Goal: Contribute content: Add original content to the website for others to see

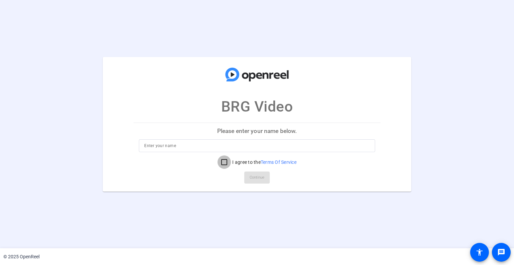
click at [224, 163] on input "I agree to the Terms Of Service" at bounding box center [223, 161] width 13 height 13
checkbox input "true"
click at [197, 145] on input at bounding box center [256, 146] width 225 height 8
type input "Jenn Venable"
click at [261, 177] on span "Continue" at bounding box center [257, 177] width 15 height 10
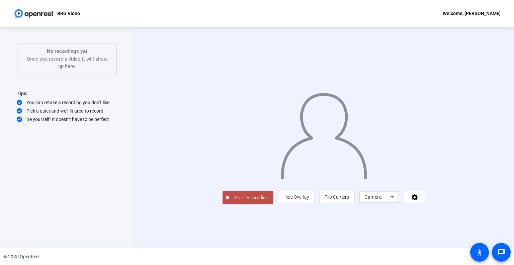
click at [396, 201] on icon at bounding box center [392, 197] width 8 height 8
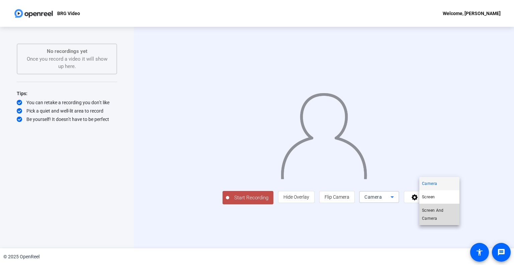
click at [440, 211] on span "Screen And Camera" at bounding box center [439, 214] width 35 height 16
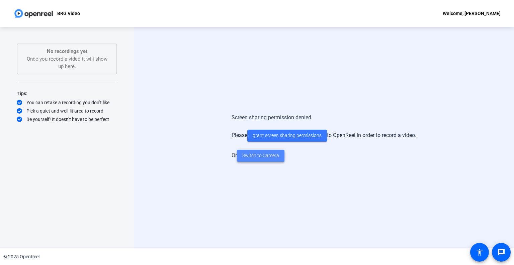
click at [268, 154] on span "Switch to Camera" at bounding box center [260, 155] width 37 height 7
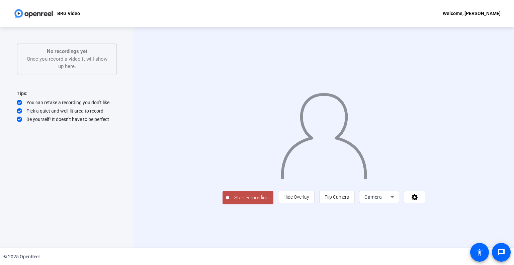
drag, startPoint x: 181, startPoint y: 230, endPoint x: 181, endPoint y: 222, distance: 8.0
click at [229, 201] on span "Start Recording" at bounding box center [251, 198] width 44 height 8
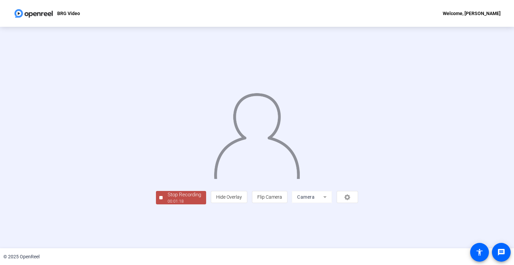
click at [168, 198] on div "Stop Recording" at bounding box center [184, 195] width 33 height 8
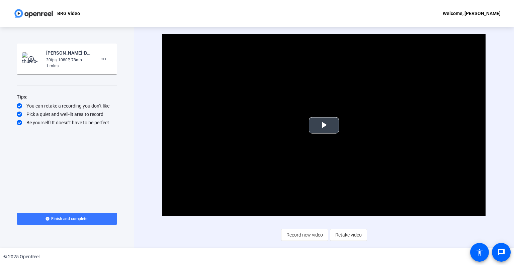
click at [324, 125] on span "Video Player" at bounding box center [324, 125] width 0 height 0
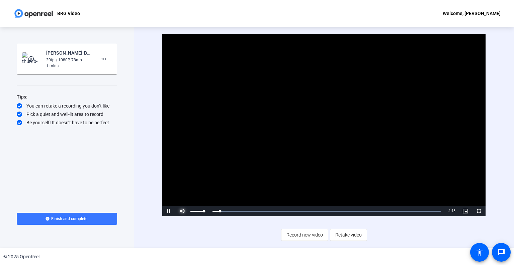
click at [183, 211] on span "Video Player" at bounding box center [182, 211] width 13 height 0
click at [182, 211] on span "Video Player" at bounding box center [182, 211] width 13 height 0
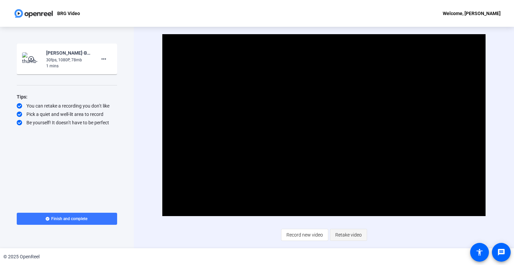
click at [356, 233] on span "Retake video" at bounding box center [348, 234] width 26 height 13
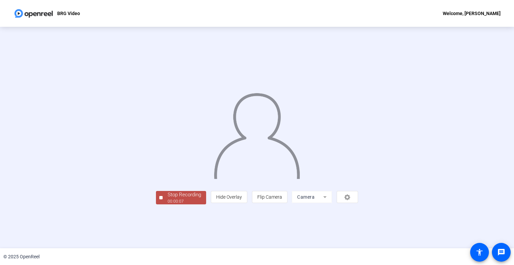
click at [168, 198] on div "Stop Recording" at bounding box center [184, 195] width 33 height 8
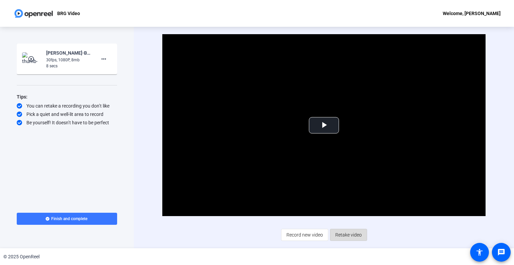
click at [344, 232] on span "Retake video" at bounding box center [348, 234] width 26 height 13
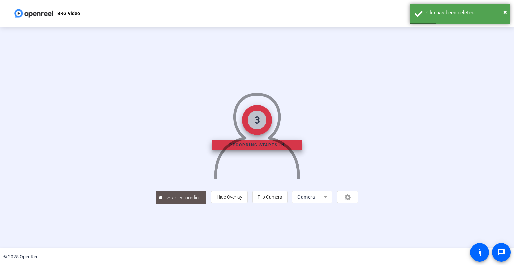
scroll to position [10, 0]
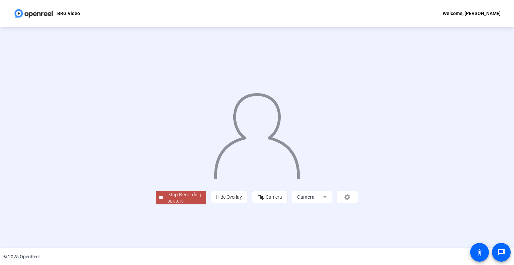
click at [168, 198] on div "Stop Recording" at bounding box center [184, 195] width 33 height 8
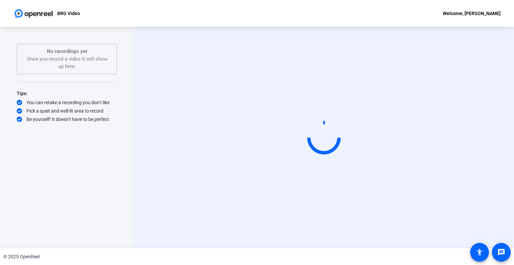
scroll to position [0, 0]
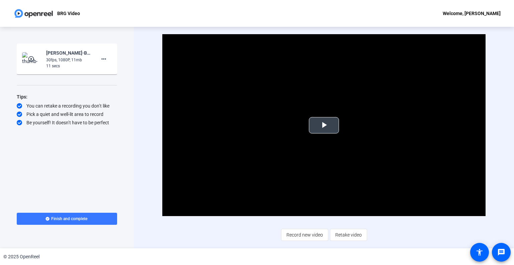
click at [324, 125] on span "Video Player" at bounding box center [324, 125] width 0 height 0
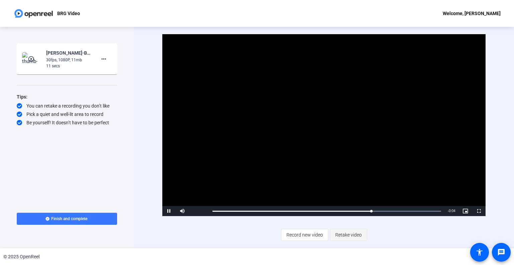
click at [343, 234] on span "Retake video" at bounding box center [348, 234] width 26 height 13
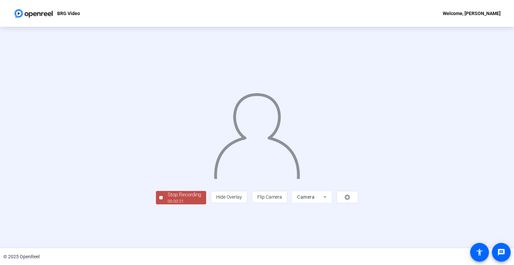
click at [168, 198] on div "Stop Recording" at bounding box center [184, 195] width 33 height 8
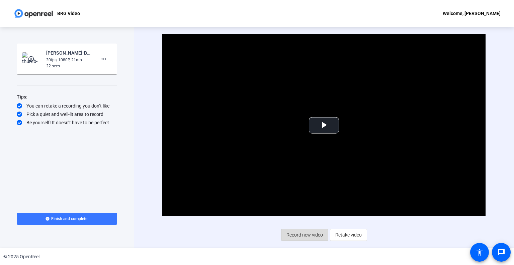
click at [300, 233] on span "Record new video" at bounding box center [304, 234] width 36 height 13
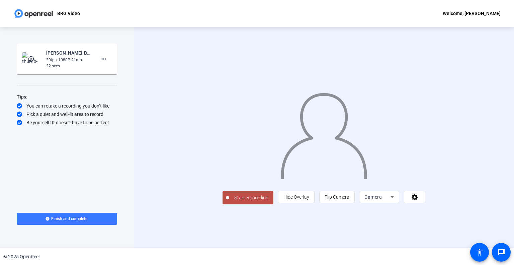
click at [229, 201] on span "Start Recording" at bounding box center [251, 198] width 44 height 8
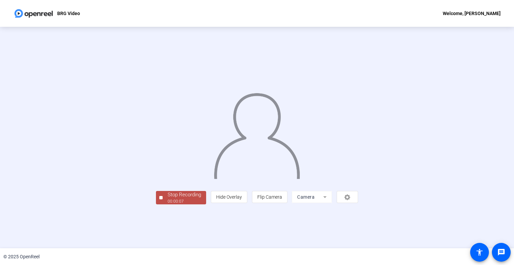
click at [168, 198] on div "Stop Recording" at bounding box center [184, 195] width 33 height 8
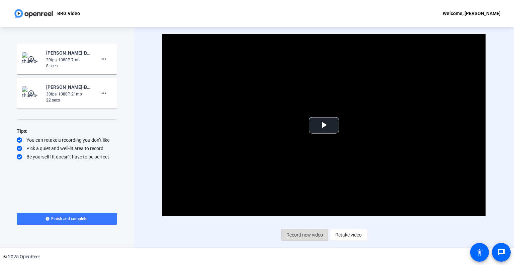
click at [308, 235] on span "Record new video" at bounding box center [304, 234] width 36 height 13
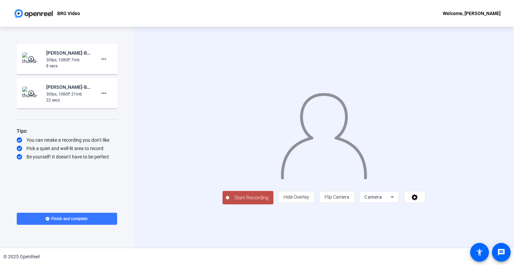
click at [223, 204] on button "Start Recording" at bounding box center [248, 197] width 51 height 13
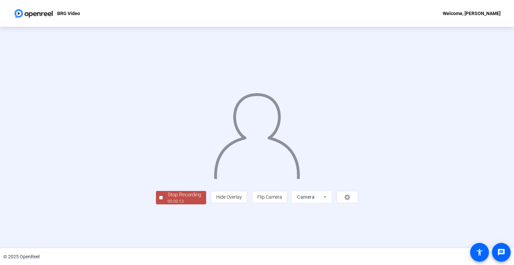
click at [168, 198] on div "Stop Recording" at bounding box center [184, 195] width 33 height 8
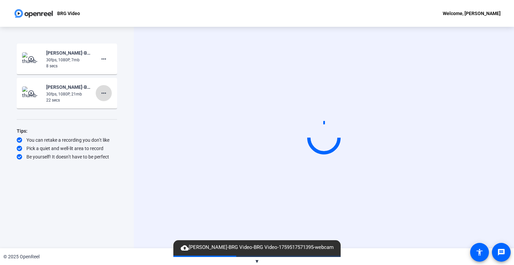
click at [104, 92] on mat-icon "more_horiz" at bounding box center [104, 93] width 8 height 8
click at [111, 105] on span "Delete clip" at bounding box center [114, 107] width 27 height 8
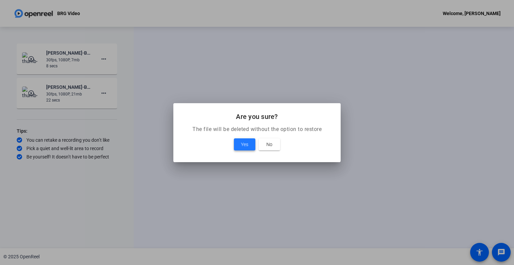
click at [242, 140] on span "Yes" at bounding box center [244, 144] width 7 height 8
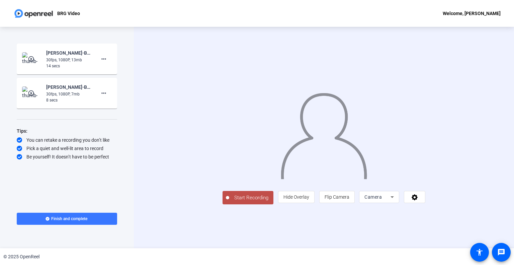
click at [229, 201] on span "Start Recording" at bounding box center [251, 198] width 44 height 8
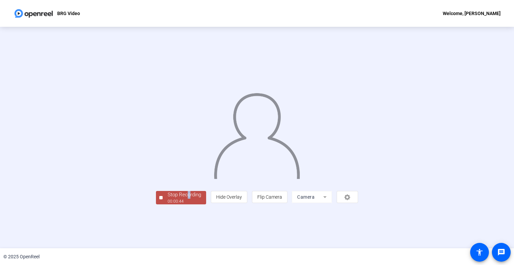
click at [156, 204] on div "Stop Recording 00:00:44 person Hide Overlay flip Flip Camera Camera" at bounding box center [257, 138] width 202 height 134
click at [168, 198] on div "Stop Recording" at bounding box center [184, 195] width 33 height 8
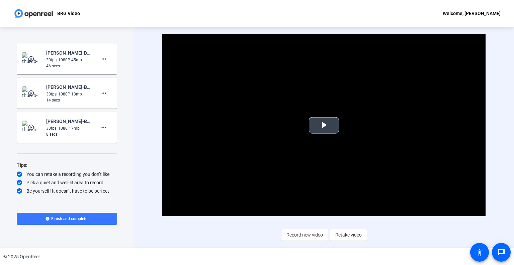
click at [324, 125] on span "Video Player" at bounding box center [324, 125] width 0 height 0
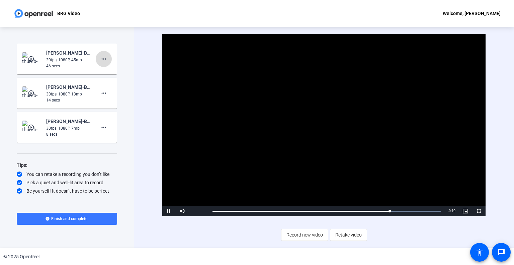
click at [104, 59] on mat-icon "more_horiz" at bounding box center [104, 59] width 8 height 8
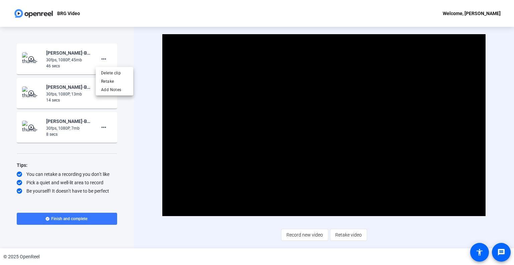
click at [220, 170] on div at bounding box center [257, 132] width 514 height 265
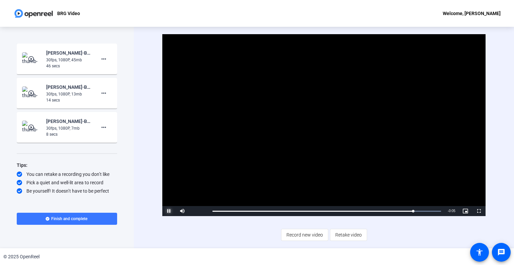
click at [167, 211] on span "Video Player" at bounding box center [168, 211] width 13 height 0
click at [103, 58] on mat-icon "more_horiz" at bounding box center [104, 59] width 8 height 8
click at [110, 73] on span "Delete clip" at bounding box center [114, 73] width 27 height 8
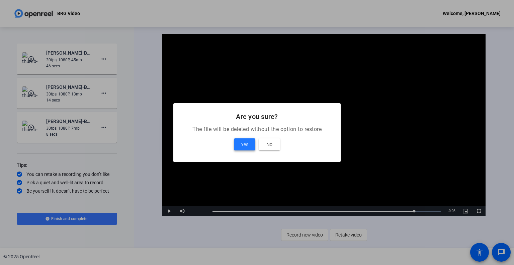
click at [244, 146] on span "Yes" at bounding box center [244, 144] width 7 height 8
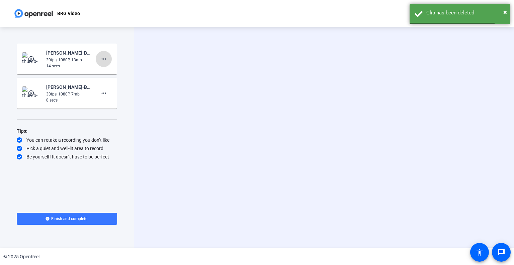
click at [108, 57] on span at bounding box center [104, 59] width 16 height 16
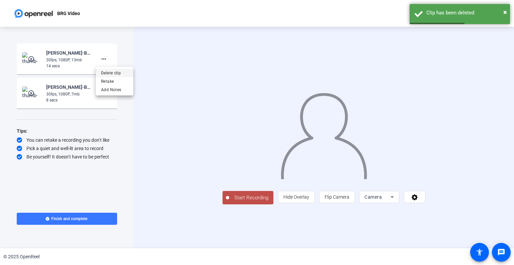
click at [111, 72] on span "Delete clip" at bounding box center [114, 73] width 27 height 8
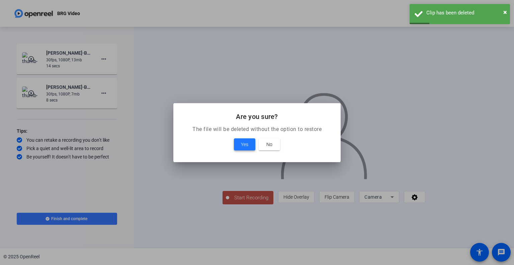
drag, startPoint x: 244, startPoint y: 142, endPoint x: 239, endPoint y: 138, distance: 6.2
click at [243, 142] on span "Yes" at bounding box center [244, 144] width 7 height 8
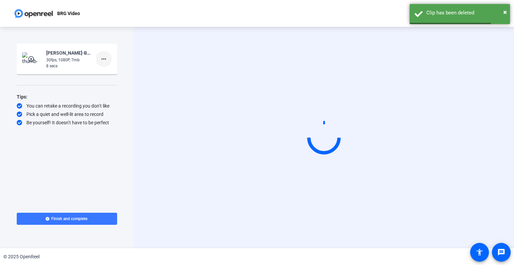
click at [101, 56] on mat-icon "more_horiz" at bounding box center [104, 59] width 8 height 8
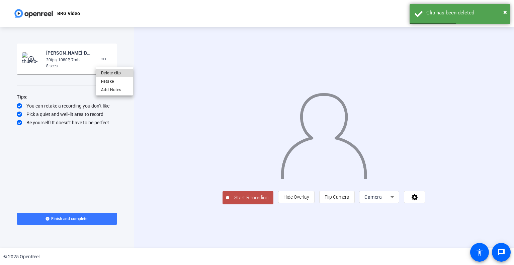
click at [109, 70] on span "Delete clip" at bounding box center [114, 73] width 27 height 8
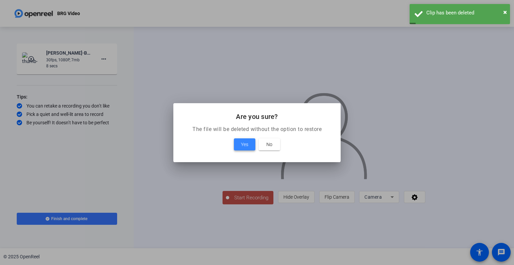
click at [240, 144] on span at bounding box center [244, 144] width 21 height 16
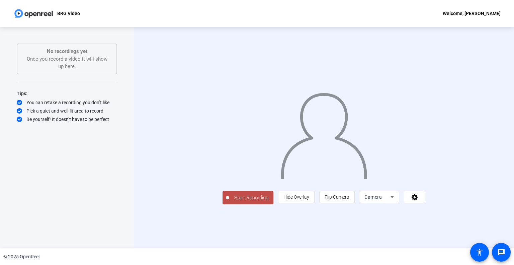
click at [229, 201] on span "Start Recording" at bounding box center [251, 198] width 44 height 8
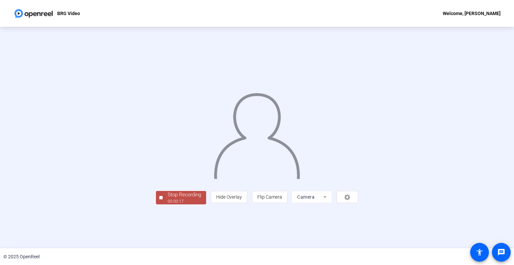
click at [156, 204] on button "Stop Recording 00:00:17" at bounding box center [181, 198] width 50 height 14
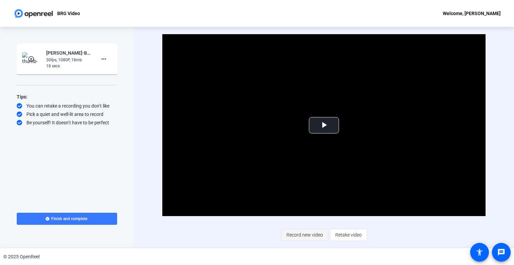
click at [295, 236] on span "Record new video" at bounding box center [304, 234] width 36 height 13
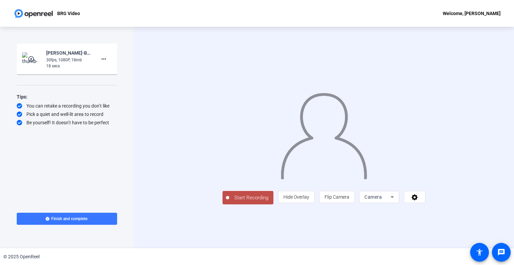
click at [229, 201] on span "Start Recording" at bounding box center [251, 198] width 44 height 8
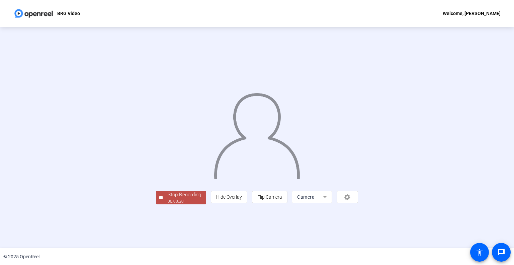
click at [168, 198] on div "Stop Recording" at bounding box center [184, 195] width 33 height 8
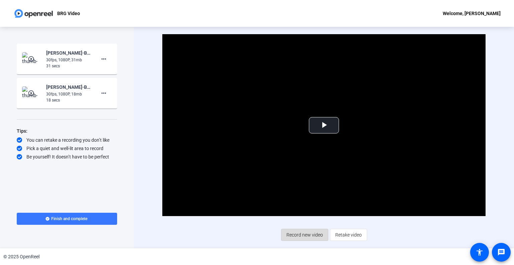
click at [301, 234] on span "Record new video" at bounding box center [304, 234] width 36 height 13
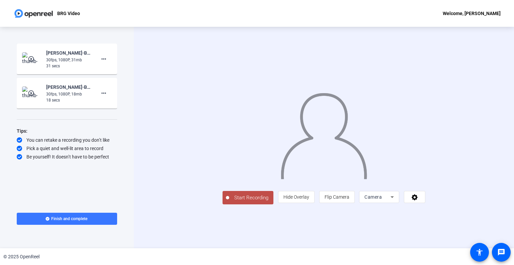
click at [229, 201] on span "Start Recording" at bounding box center [251, 198] width 44 height 8
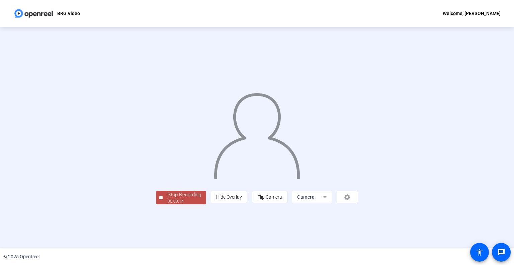
click at [168, 198] on div "Stop Recording" at bounding box center [184, 195] width 33 height 8
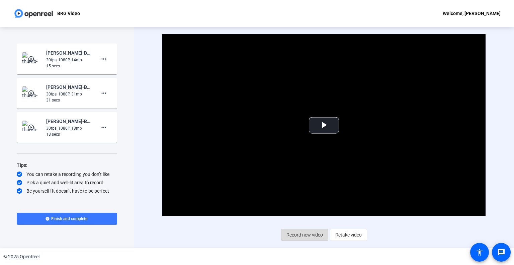
click at [308, 235] on span "Record new video" at bounding box center [304, 234] width 36 height 13
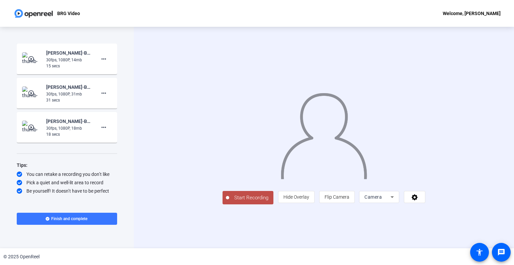
click at [229, 201] on span "Start Recording" at bounding box center [251, 198] width 44 height 8
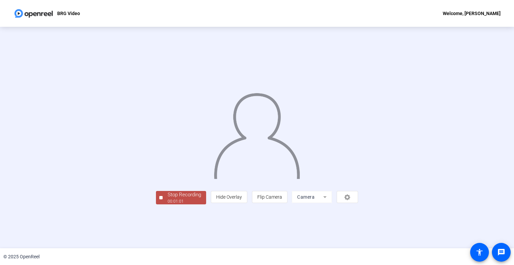
click at [168, 198] on div "Stop Recording" at bounding box center [184, 195] width 33 height 8
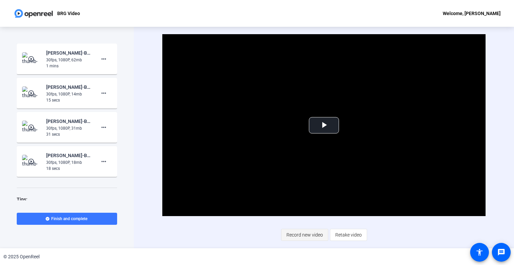
click at [299, 235] on span "Record new video" at bounding box center [304, 234] width 36 height 13
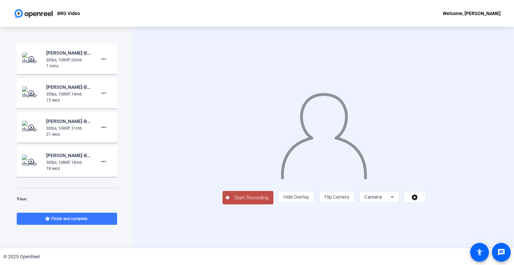
click at [229, 201] on span "Start Recording" at bounding box center [251, 198] width 44 height 8
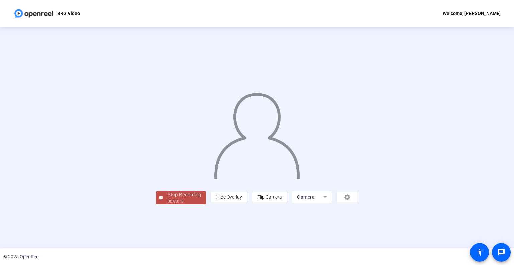
click at [168, 198] on div "Stop Recording" at bounding box center [184, 195] width 33 height 8
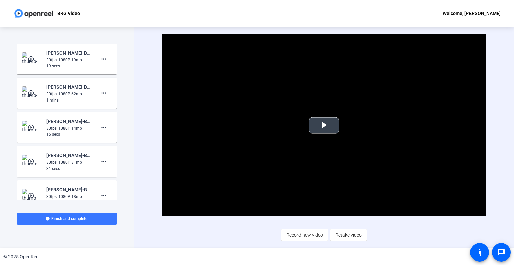
drag, startPoint x: 327, startPoint y: 125, endPoint x: 312, endPoint y: 199, distance: 75.0
click at [327, 208] on div "Video Player is loading. Play Video Play Mute Current Time 0:00 / Duration 0:19…" at bounding box center [323, 125] width 323 height 182
click at [298, 235] on span "Record new video" at bounding box center [304, 234] width 36 height 13
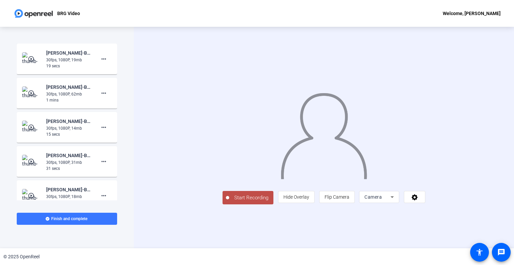
click at [229, 201] on span "Start Recording" at bounding box center [251, 198] width 44 height 8
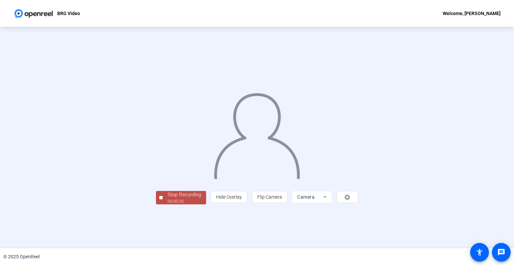
click at [168, 198] on div "Stop Recording" at bounding box center [184, 195] width 33 height 8
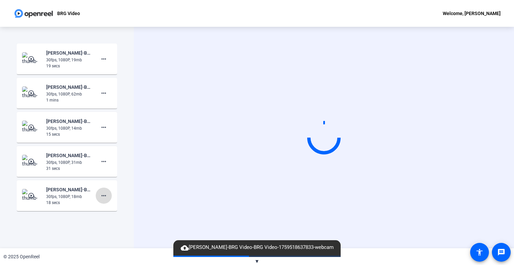
click at [100, 198] on mat-icon "more_horiz" at bounding box center [104, 195] width 8 height 8
click at [103, 207] on span "Delete clip" at bounding box center [111, 209] width 27 height 8
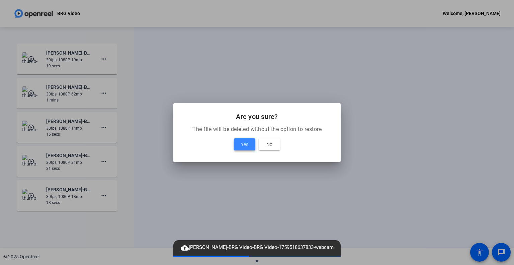
click at [243, 140] on span "Yes" at bounding box center [244, 144] width 7 height 8
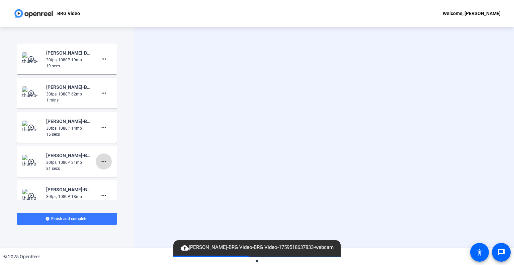
click at [104, 159] on span at bounding box center [104, 161] width 16 height 16
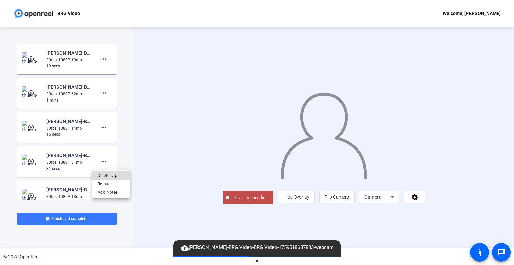
click at [112, 176] on span "Delete clip" at bounding box center [111, 175] width 27 height 8
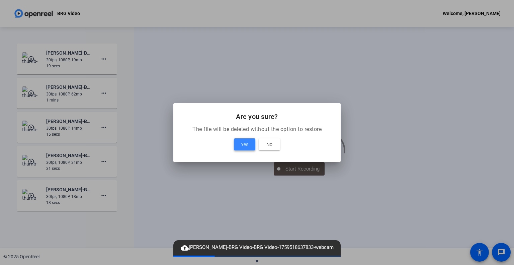
click at [236, 145] on span at bounding box center [244, 144] width 21 height 16
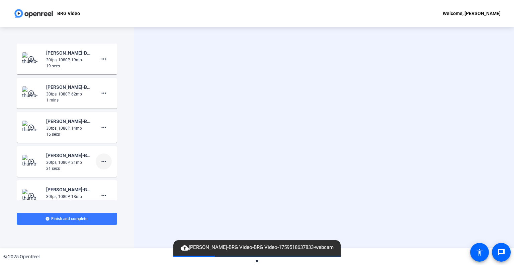
click at [101, 160] on mat-icon "more_horiz" at bounding box center [104, 161] width 8 height 8
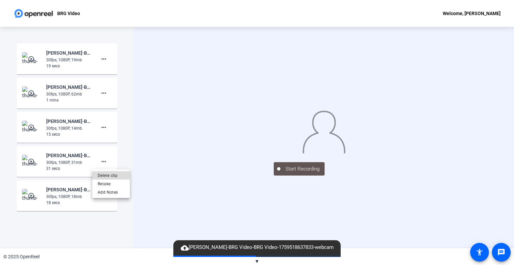
click at [114, 175] on span "Delete clip" at bounding box center [111, 175] width 27 height 8
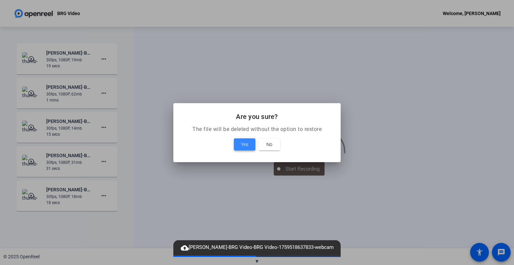
click at [242, 143] on span "Yes" at bounding box center [244, 144] width 7 height 8
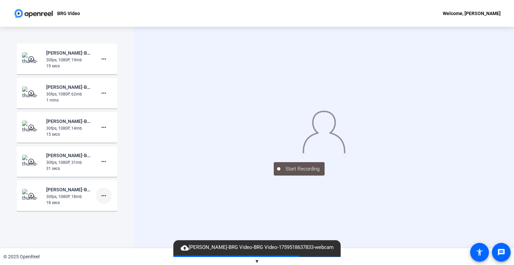
click at [104, 195] on mat-icon "more_horiz" at bounding box center [104, 195] width 8 height 8
click at [108, 209] on span "Delete clip" at bounding box center [111, 209] width 27 height 8
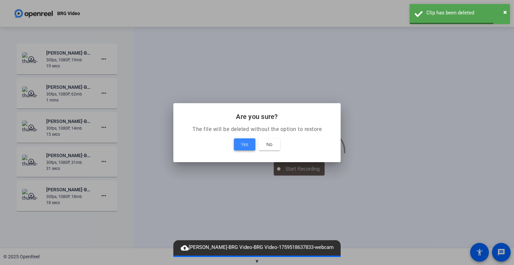
drag, startPoint x: 236, startPoint y: 145, endPoint x: 225, endPoint y: 144, distance: 11.1
click at [237, 145] on span at bounding box center [244, 144] width 21 height 16
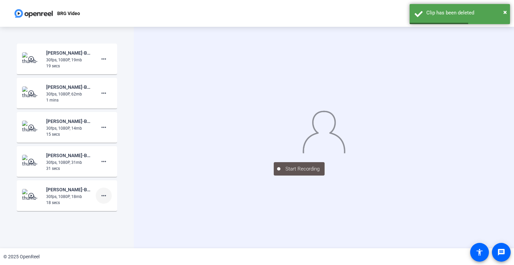
click at [100, 196] on mat-icon "more_horiz" at bounding box center [104, 195] width 8 height 8
click at [111, 207] on span "Delete clip" at bounding box center [111, 209] width 27 height 8
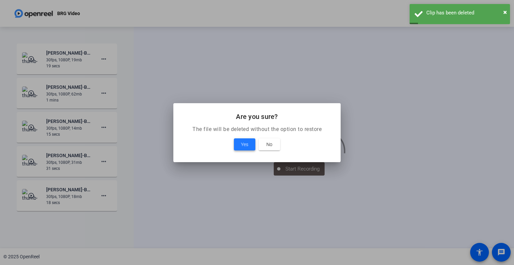
click at [241, 143] on span "Yes" at bounding box center [244, 144] width 7 height 8
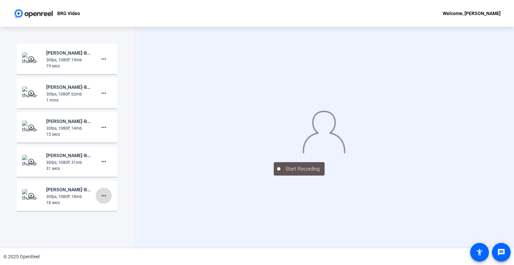
click at [100, 196] on mat-icon "more_horiz" at bounding box center [104, 195] width 8 height 8
click at [114, 208] on span "Delete clip" at bounding box center [111, 209] width 27 height 8
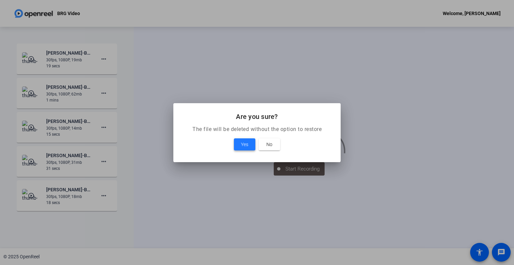
click at [240, 145] on span at bounding box center [244, 144] width 21 height 16
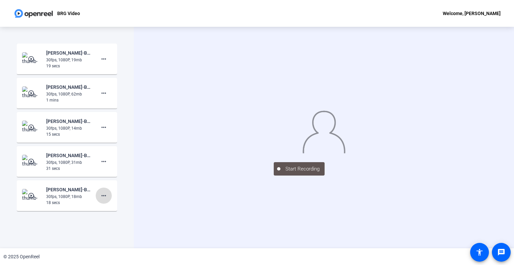
click at [103, 192] on mat-icon "more_horiz" at bounding box center [104, 195] width 8 height 8
click at [106, 208] on span "Delete clip" at bounding box center [111, 209] width 27 height 8
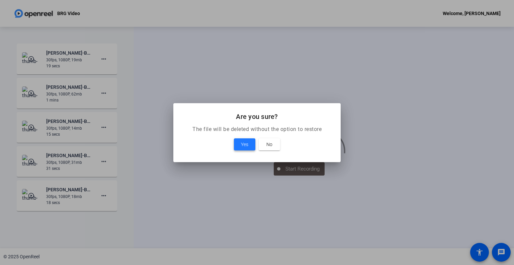
click at [241, 142] on span "Yes" at bounding box center [244, 144] width 7 height 8
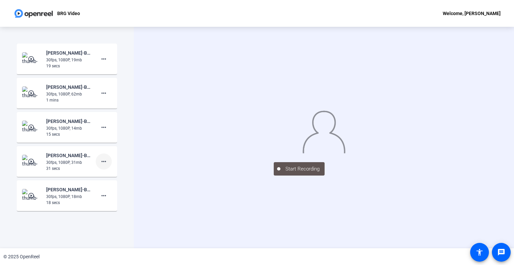
click at [104, 162] on mat-icon "more_horiz" at bounding box center [104, 161] width 8 height 8
click at [120, 175] on span "Delete clip" at bounding box center [111, 175] width 27 height 8
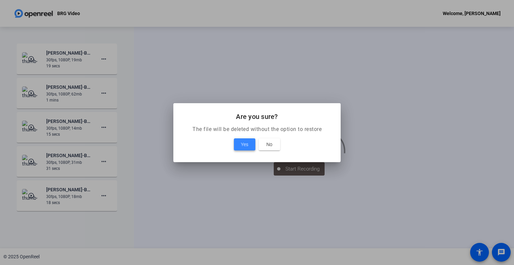
click at [241, 146] on span "Yes" at bounding box center [244, 144] width 7 height 8
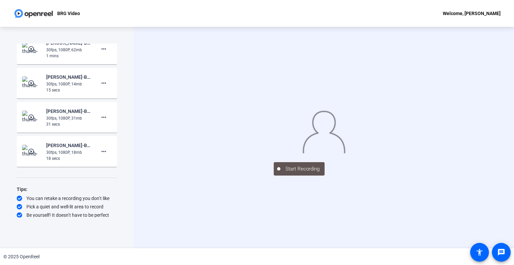
scroll to position [45, 0]
click at [100, 152] on mat-icon "more_horiz" at bounding box center [104, 151] width 8 height 8
click at [107, 164] on span "Delete clip" at bounding box center [111, 164] width 27 height 8
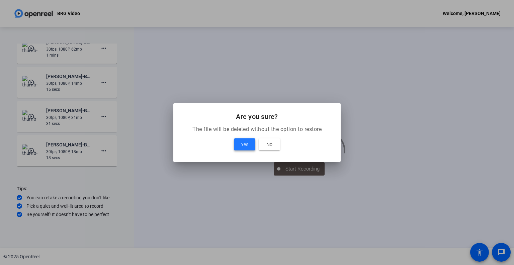
click at [241, 147] on span "Yes" at bounding box center [244, 144] width 7 height 8
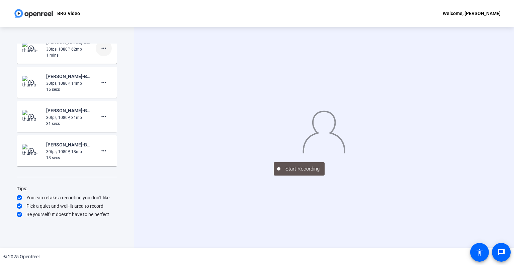
click at [100, 49] on mat-icon "more_horiz" at bounding box center [104, 48] width 8 height 8
click at [105, 60] on span "Delete clip" at bounding box center [111, 62] width 27 height 8
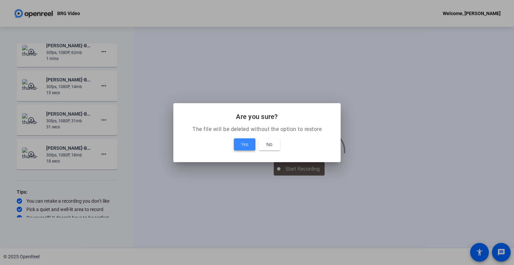
click at [243, 143] on span "Yes" at bounding box center [244, 144] width 7 height 8
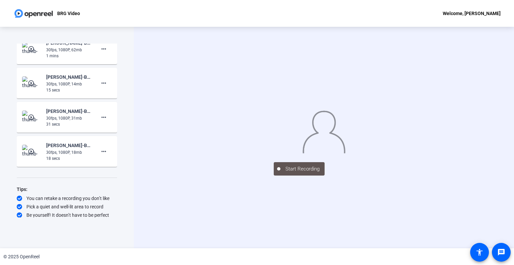
scroll to position [45, 0]
drag, startPoint x: 84, startPoint y: 150, endPoint x: 92, endPoint y: 145, distance: 9.9
drag, startPoint x: 92, startPoint y: 145, endPoint x: 99, endPoint y: 149, distance: 8.4
click at [100, 149] on mat-icon "more_horiz" at bounding box center [104, 151] width 8 height 8
click at [101, 165] on span "Delete clip" at bounding box center [111, 164] width 27 height 8
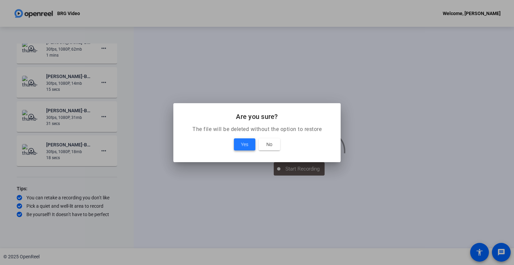
click at [241, 143] on span "Yes" at bounding box center [244, 144] width 7 height 8
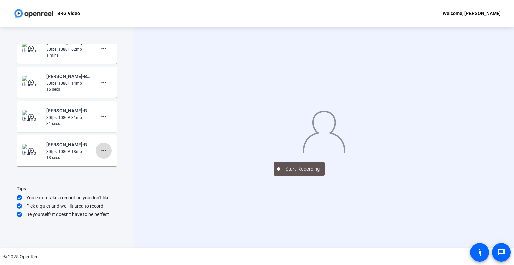
click at [100, 152] on mat-icon "more_horiz" at bounding box center [104, 151] width 8 height 8
click at [105, 162] on span "Delete clip" at bounding box center [111, 164] width 27 height 8
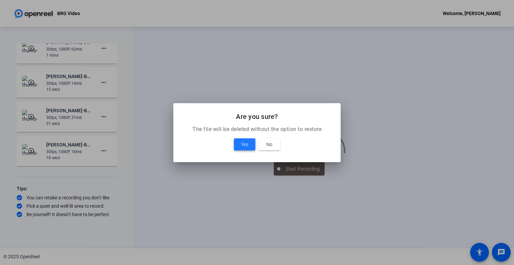
click at [240, 141] on span at bounding box center [244, 144] width 21 height 16
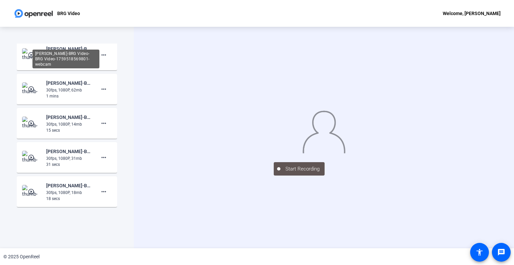
scroll to position [0, 0]
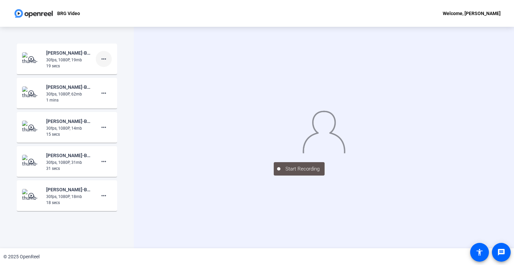
click at [102, 61] on mat-icon "more_horiz" at bounding box center [104, 59] width 8 height 8
click at [108, 73] on span "Delete clip" at bounding box center [111, 73] width 27 height 8
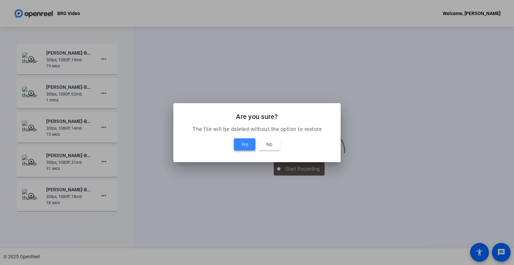
click at [239, 146] on span at bounding box center [244, 144] width 21 height 16
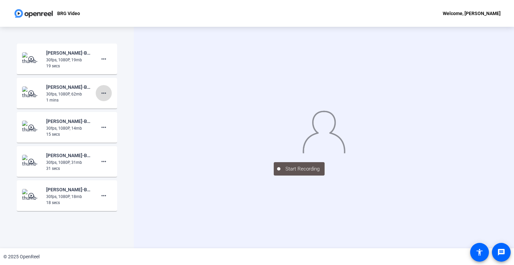
drag, startPoint x: 104, startPoint y: 90, endPoint x: 101, endPoint y: 90, distance: 3.7
click at [101, 90] on button "more_horiz" at bounding box center [104, 93] width 16 height 16
click at [111, 105] on span "Delete clip" at bounding box center [111, 107] width 27 height 8
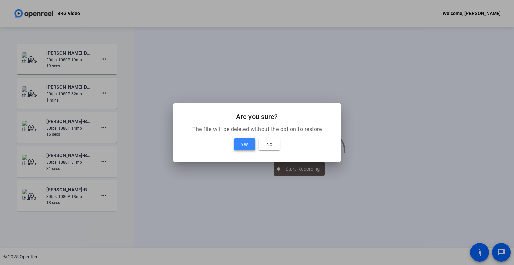
click at [238, 144] on span at bounding box center [244, 144] width 21 height 16
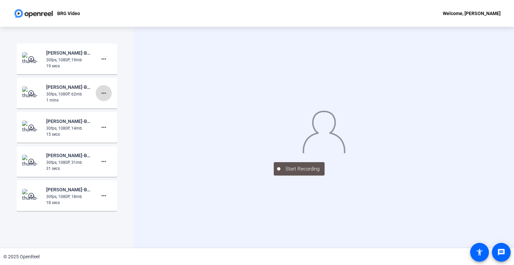
click at [100, 96] on mat-icon "more_horiz" at bounding box center [104, 93] width 8 height 8
click at [106, 106] on span "Delete clip" at bounding box center [111, 107] width 27 height 8
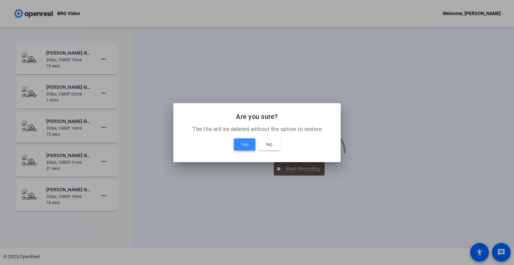
click at [240, 141] on span at bounding box center [244, 144] width 21 height 16
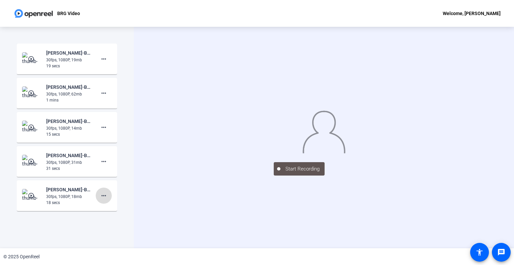
drag, startPoint x: 105, startPoint y: 192, endPoint x: 102, endPoint y: 194, distance: 3.6
click at [102, 194] on button "more_horiz" at bounding box center [104, 195] width 16 height 16
click at [104, 206] on span "Delete clip" at bounding box center [111, 209] width 27 height 8
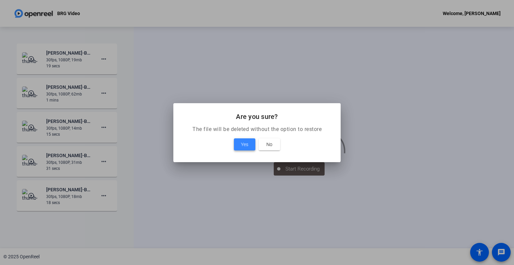
click at [242, 147] on span "Yes" at bounding box center [244, 144] width 7 height 8
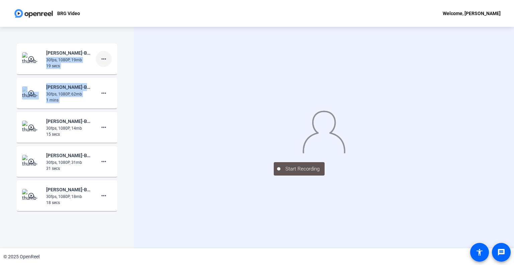
drag, startPoint x: 90, startPoint y: 55, endPoint x: 100, endPoint y: 56, distance: 10.4
click at [100, 60] on div "play_circle_outline Jenn Venable-BRG Video-BRG Video-1759518569801-webcam 30fps…" at bounding box center [67, 59] width 90 height 20
click at [102, 58] on mat-icon "more_horiz" at bounding box center [104, 59] width 8 height 8
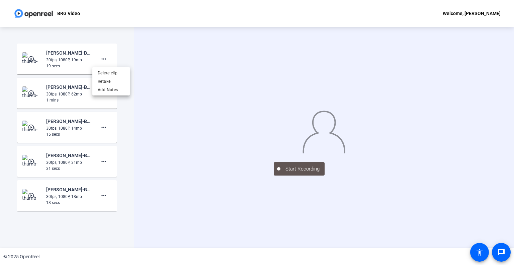
click at [102, 58] on div at bounding box center [257, 132] width 514 height 265
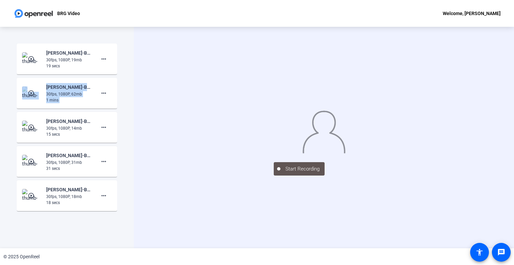
drag, startPoint x: 108, startPoint y: 81, endPoint x: 120, endPoint y: 46, distance: 37.1
click at [120, 46] on div "Start Recording play_circle_outline Jenn Venable-BRG Video-BRG Video-1759518569…" at bounding box center [67, 137] width 134 height 221
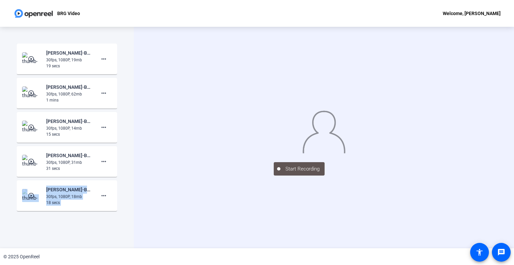
drag, startPoint x: 112, startPoint y: 192, endPoint x: 118, endPoint y: 181, distance: 12.9
click at [118, 175] on div "Start Recording play_circle_outline Jenn Venable-BRG Video-BRG Video-1759518569…" at bounding box center [67, 137] width 134 height 221
click at [69, 63] on div "19 secs" at bounding box center [68, 66] width 45 height 6
click at [68, 59] on div "30fps, 1080P, 19mb" at bounding box center [68, 60] width 45 height 6
click at [35, 57] on mat-icon "play_circle_outline" at bounding box center [32, 59] width 8 height 7
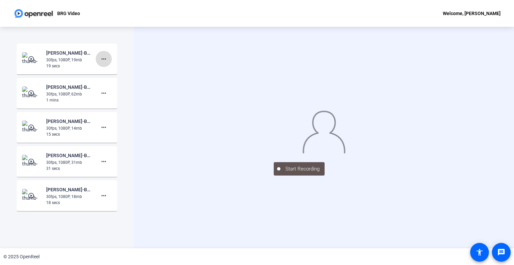
click at [100, 57] on mat-icon "more_horiz" at bounding box center [104, 59] width 8 height 8
click at [109, 71] on span "Delete clip" at bounding box center [111, 73] width 27 height 8
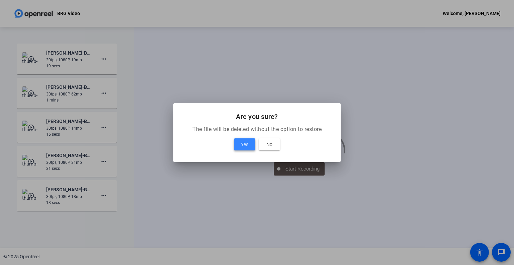
click at [239, 146] on span at bounding box center [244, 144] width 21 height 16
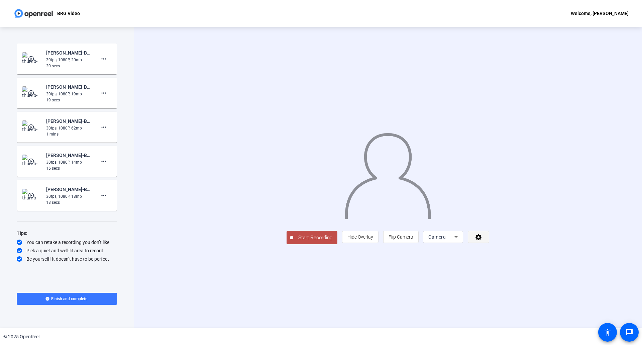
click at [482, 240] on icon at bounding box center [479, 237] width 6 height 6
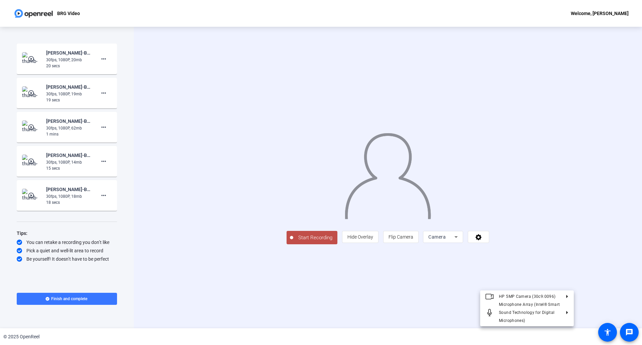
click at [103, 61] on div at bounding box center [321, 172] width 642 height 345
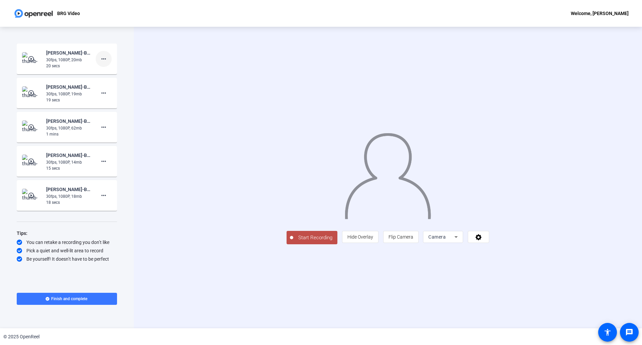
click at [103, 59] on mat-icon "more_horiz" at bounding box center [104, 59] width 8 height 8
click at [110, 71] on span "Delete clip" at bounding box center [114, 73] width 27 height 8
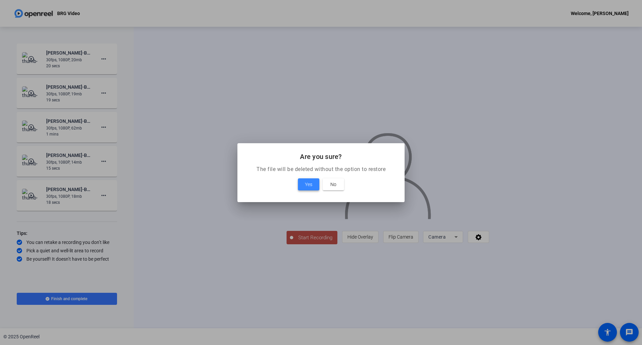
click at [304, 186] on span at bounding box center [308, 184] width 21 height 16
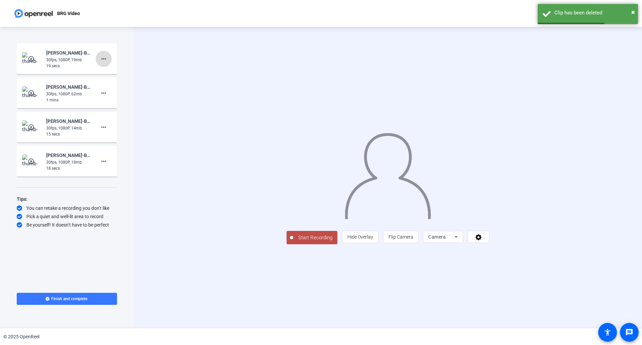
click at [102, 59] on mat-icon "more_horiz" at bounding box center [104, 59] width 8 height 8
click at [109, 73] on span "Delete clip" at bounding box center [114, 73] width 27 height 8
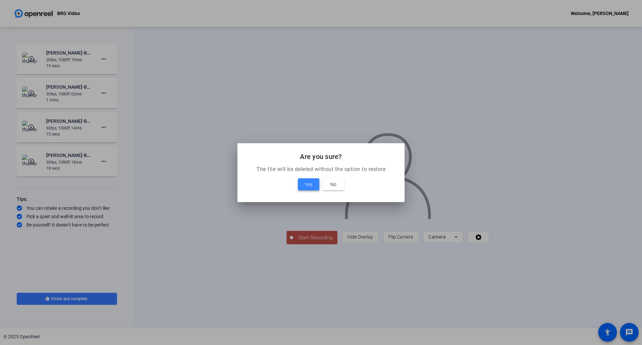
click at [309, 186] on span "Yes" at bounding box center [308, 184] width 7 height 8
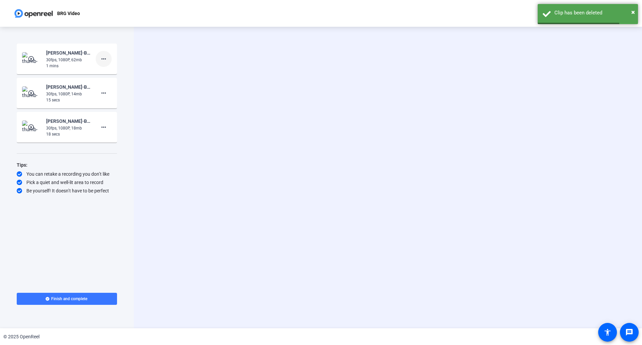
click at [103, 58] on mat-icon "more_horiz" at bounding box center [104, 59] width 8 height 8
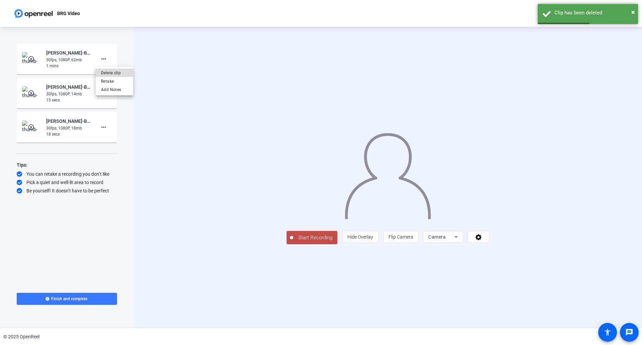
click at [114, 74] on span "Delete clip" at bounding box center [114, 73] width 27 height 8
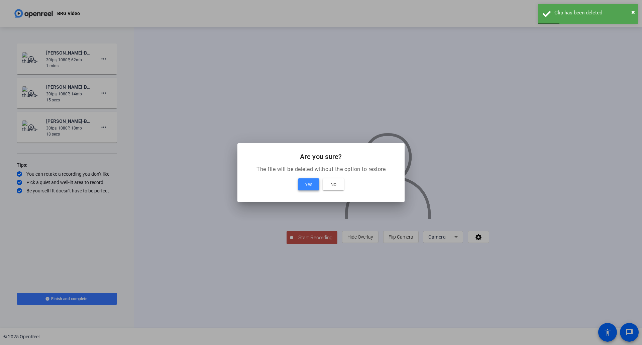
click at [302, 185] on span at bounding box center [308, 184] width 21 height 16
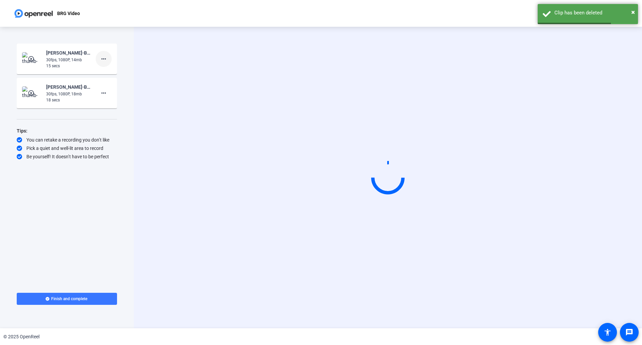
click at [105, 60] on mat-icon "more_horiz" at bounding box center [104, 59] width 8 height 8
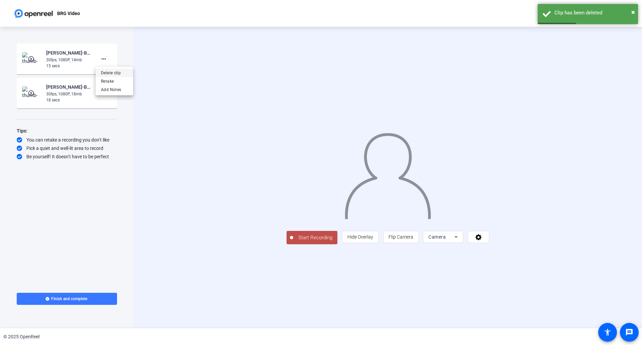
click at [113, 72] on span "Delete clip" at bounding box center [114, 73] width 27 height 8
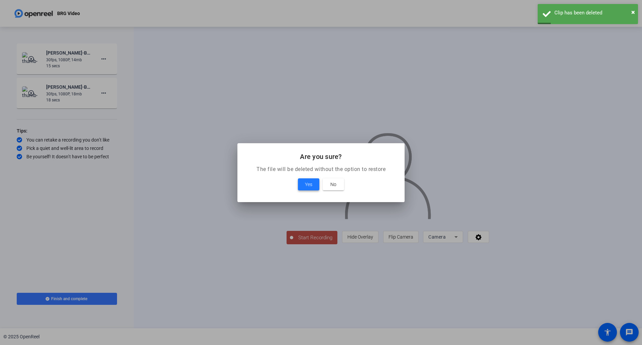
click at [305, 184] on span "Yes" at bounding box center [308, 184] width 7 height 8
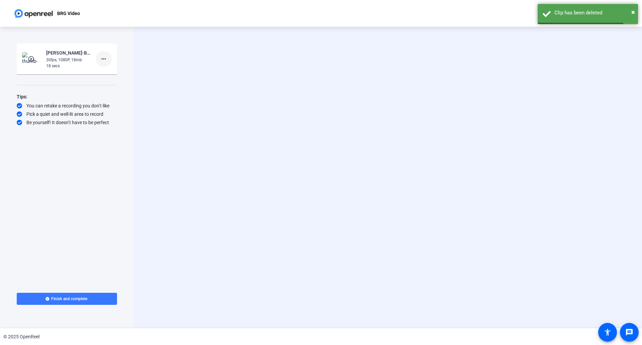
click at [104, 62] on mat-icon "more_horiz" at bounding box center [104, 59] width 8 height 8
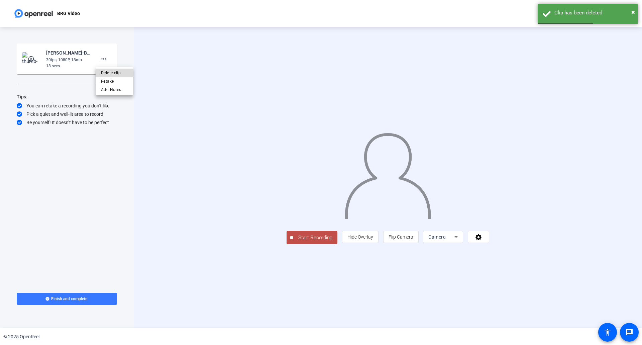
click at [114, 73] on span "Delete clip" at bounding box center [114, 73] width 27 height 8
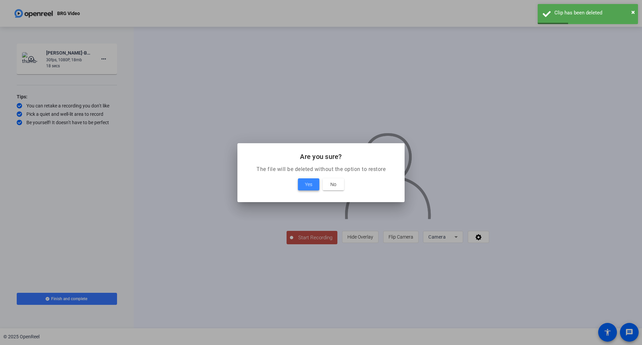
click at [305, 187] on span "Yes" at bounding box center [308, 184] width 7 height 8
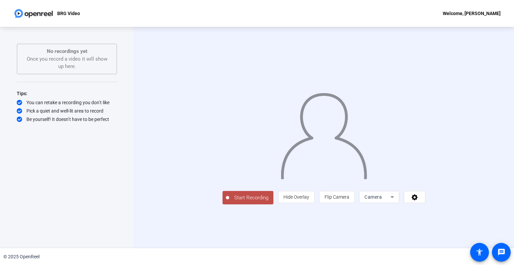
click at [229, 201] on span "Start Recording" at bounding box center [251, 198] width 44 height 8
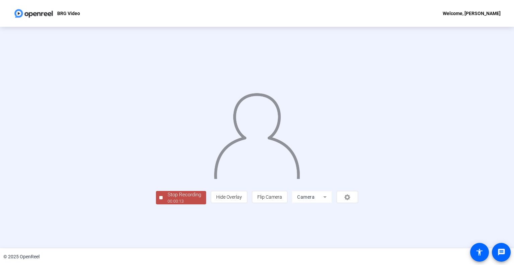
scroll to position [10, 0]
click at [168, 198] on div "Stop Recording" at bounding box center [184, 195] width 33 height 8
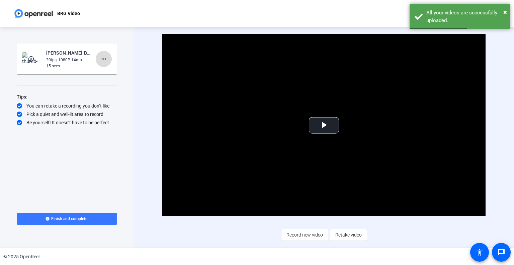
click at [103, 60] on mat-icon "more_horiz" at bounding box center [104, 59] width 8 height 8
click at [113, 74] on span "Delete clip" at bounding box center [114, 73] width 27 height 8
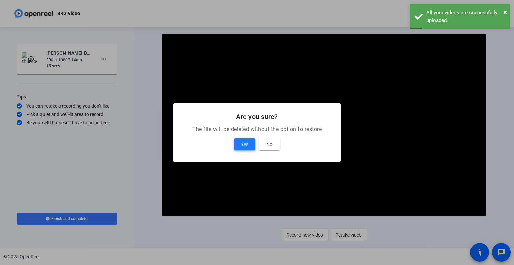
click at [241, 138] on span at bounding box center [244, 144] width 21 height 16
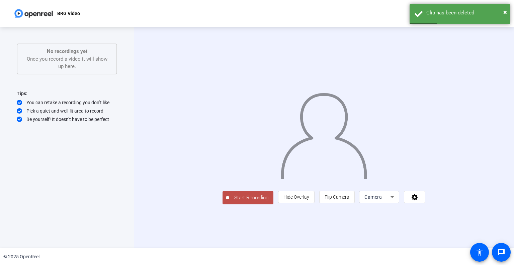
click at [229, 201] on span "Start Recording" at bounding box center [251, 198] width 44 height 8
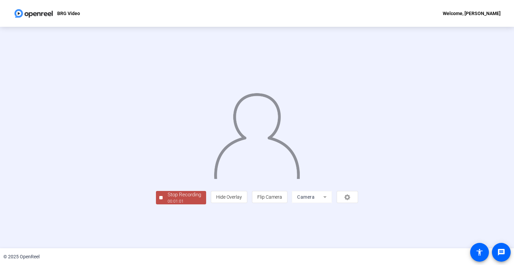
click at [168, 198] on div "Stop Recording" at bounding box center [184, 195] width 33 height 8
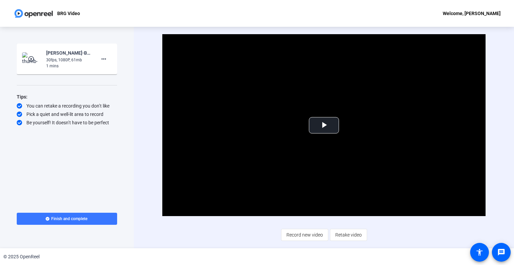
drag, startPoint x: 105, startPoint y: 44, endPoint x: 105, endPoint y: 48, distance: 4.4
click at [105, 48] on div "Start Recording play_circle_outline [PERSON_NAME]-BRG Video-BRG Video-175951894…" at bounding box center [67, 137] width 134 height 221
click at [104, 56] on mat-icon "more_horiz" at bounding box center [104, 59] width 8 height 8
click at [115, 73] on span "Delete clip" at bounding box center [114, 73] width 27 height 8
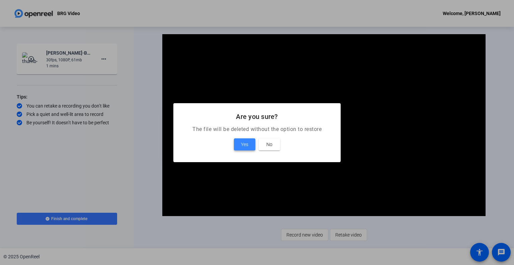
click at [244, 144] on span "Yes" at bounding box center [244, 144] width 7 height 8
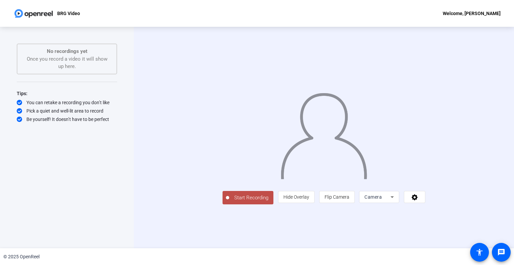
click at [229, 201] on span "Start Recording" at bounding box center [251, 198] width 44 height 8
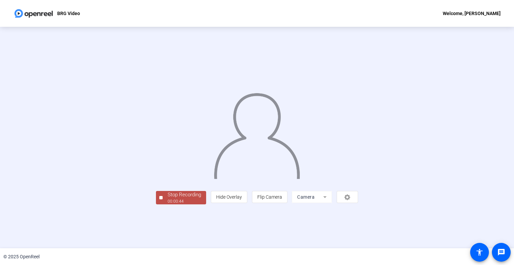
click at [168, 198] on div "Stop Recording" at bounding box center [184, 195] width 33 height 8
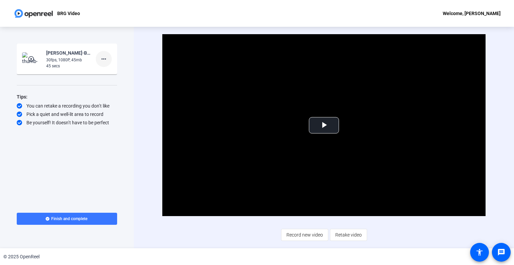
click at [109, 60] on span at bounding box center [104, 59] width 16 height 16
click at [111, 72] on span "Delete clip" at bounding box center [114, 73] width 27 height 8
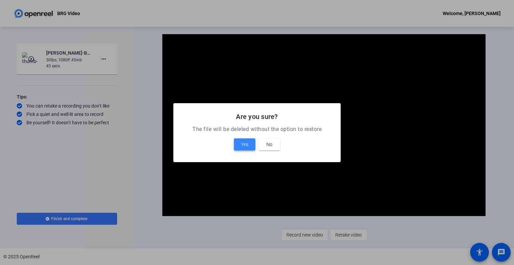
click at [239, 143] on span at bounding box center [244, 144] width 21 height 16
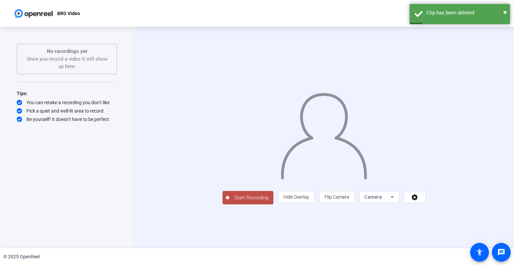
click at [229, 201] on span "Start Recording" at bounding box center [251, 198] width 44 height 8
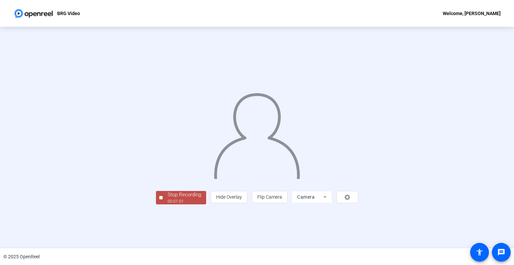
click at [168, 198] on div "Stop Recording" at bounding box center [184, 195] width 33 height 8
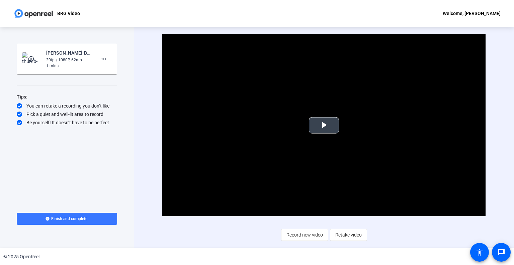
click at [324, 125] on span "Video Player" at bounding box center [324, 125] width 0 height 0
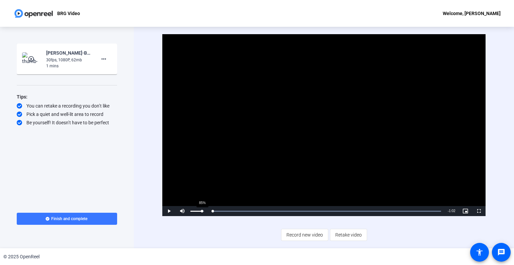
drag, startPoint x: 222, startPoint y: 210, endPoint x: 199, endPoint y: 208, distance: 22.8
click at [199, 208] on div "Play Mute 85% Current Time 0:00 / Duration 1:02 Loaded : 100.00% 0:00 0:00 Stre…" at bounding box center [323, 211] width 323 height 10
drag, startPoint x: 194, startPoint y: 209, endPoint x: 161, endPoint y: 203, distance: 33.4
click at [164, 204] on div "Video Player is loading. Play Video Pause Unmute 0% Current Time 0:02 / Duratio…" at bounding box center [323, 125] width 323 height 182
click at [183, 211] on span "Video Player" at bounding box center [182, 211] width 13 height 0
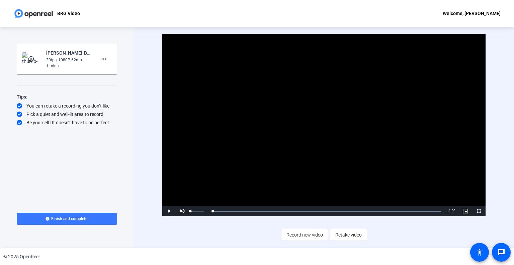
drag, startPoint x: 241, startPoint y: 211, endPoint x: 182, endPoint y: 209, distance: 58.3
click at [182, 209] on div "Play Unmute 12% Current Time 0:00 / Duration 1:02 Loaded : 100.00% 0:03 0:00 St…" at bounding box center [323, 211] width 323 height 10
click at [186, 211] on span "Video Player" at bounding box center [182, 211] width 13 height 0
drag, startPoint x: 232, startPoint y: 210, endPoint x: 213, endPoint y: 211, distance: 19.4
click at [213, 211] on div "0:00" at bounding box center [212, 211] width 1 height 2
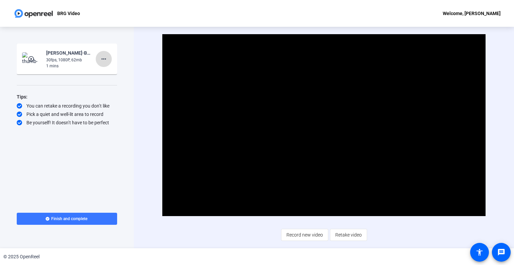
click at [105, 60] on mat-icon "more_horiz" at bounding box center [104, 59] width 8 height 8
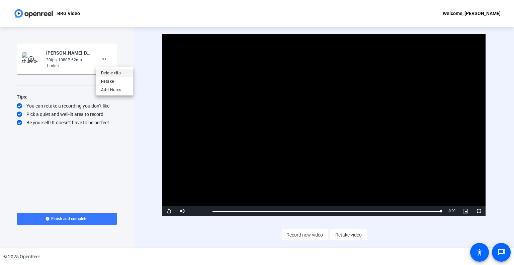
click at [114, 73] on span "Delete clip" at bounding box center [114, 73] width 27 height 8
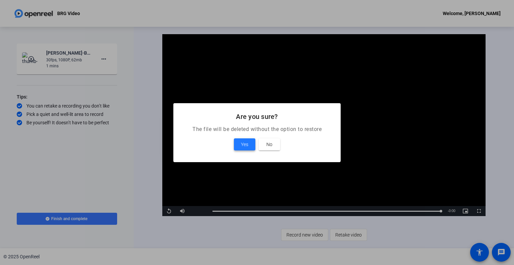
click at [241, 148] on button "Yes" at bounding box center [244, 144] width 21 height 12
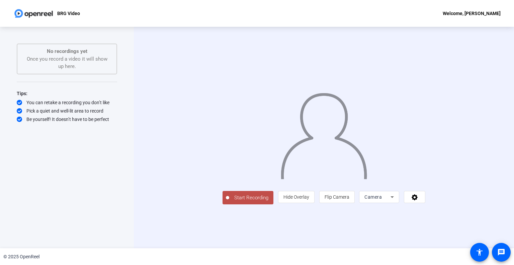
click at [229, 201] on span "Start Recording" at bounding box center [251, 198] width 44 height 8
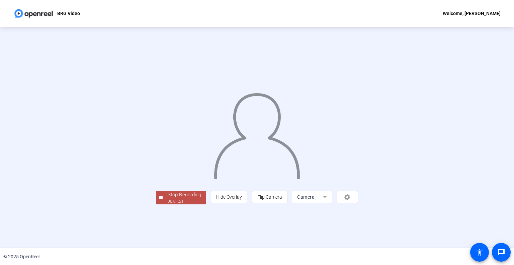
click at [168, 198] on div "Stop Recording" at bounding box center [184, 195] width 33 height 8
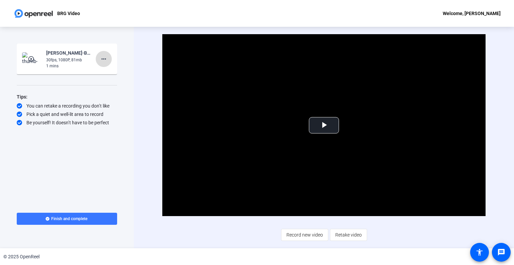
click at [103, 63] on span at bounding box center [104, 59] width 16 height 16
click at [115, 72] on span "Delete clip" at bounding box center [114, 73] width 27 height 8
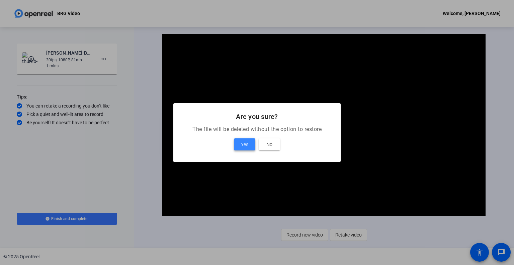
click at [244, 144] on span "Yes" at bounding box center [244, 144] width 7 height 8
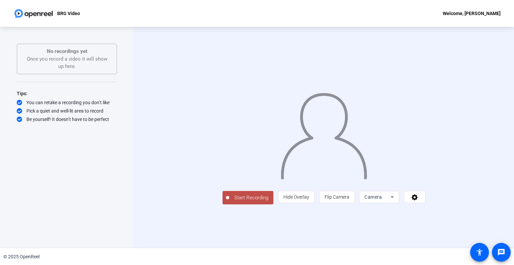
click at [229, 201] on span "Start Recording" at bounding box center [251, 198] width 44 height 8
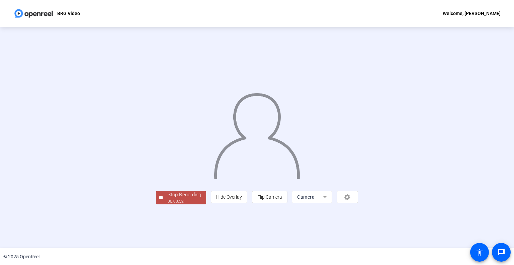
click at [168, 198] on div "Stop Recording" at bounding box center [184, 195] width 33 height 8
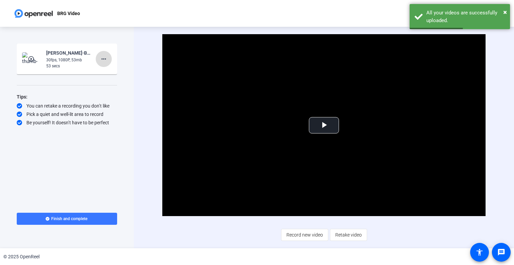
click at [103, 59] on mat-icon "more_horiz" at bounding box center [104, 59] width 8 height 8
click at [113, 73] on span "Delete clip" at bounding box center [114, 73] width 27 height 8
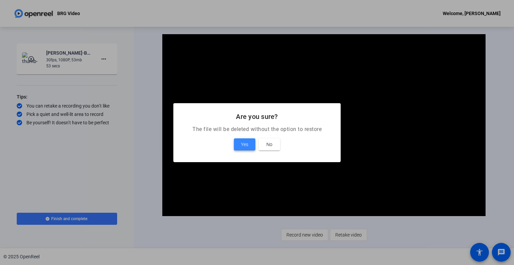
click at [244, 143] on span "Yes" at bounding box center [244, 144] width 7 height 8
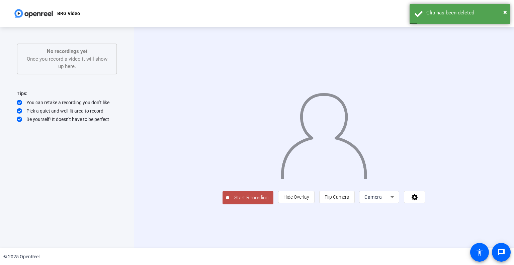
click at [229, 201] on span "Start Recording" at bounding box center [251, 198] width 44 height 8
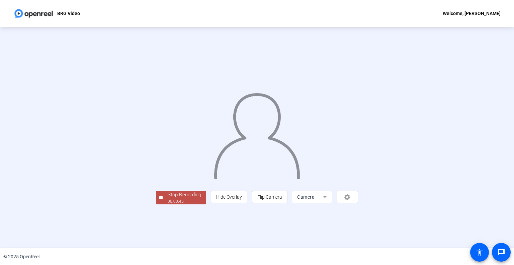
click at [168, 198] on div "Stop Recording" at bounding box center [184, 195] width 33 height 8
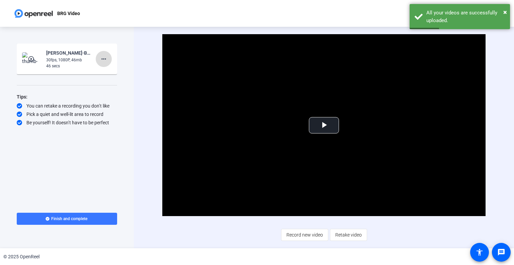
click at [107, 60] on mat-icon "more_horiz" at bounding box center [104, 59] width 8 height 8
click at [115, 68] on div "Delete clip Retake Add Notes" at bounding box center [114, 81] width 37 height 28
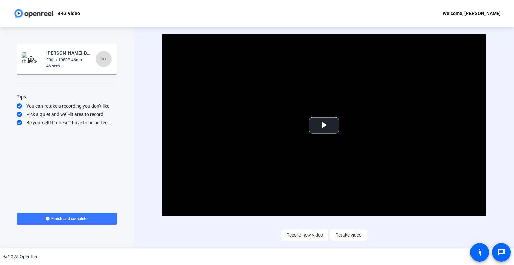
click at [103, 59] on mat-icon "more_horiz" at bounding box center [104, 59] width 8 height 8
click at [108, 69] on span "Delete clip" at bounding box center [114, 73] width 27 height 8
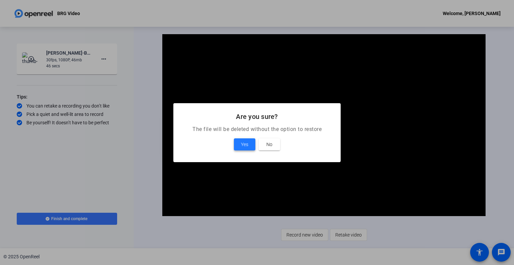
click at [244, 143] on span "Yes" at bounding box center [244, 144] width 7 height 8
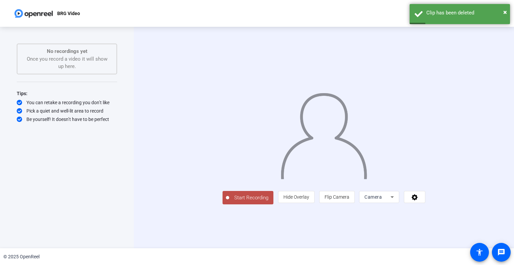
click at [229, 201] on span "Start Recording" at bounding box center [251, 198] width 44 height 8
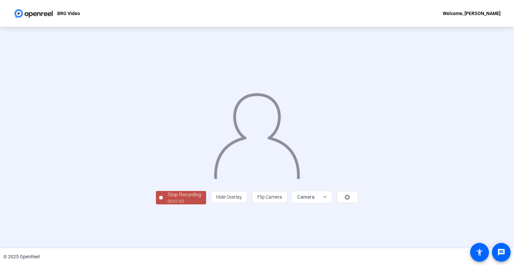
click at [168, 198] on div "Stop Recording" at bounding box center [184, 195] width 33 height 8
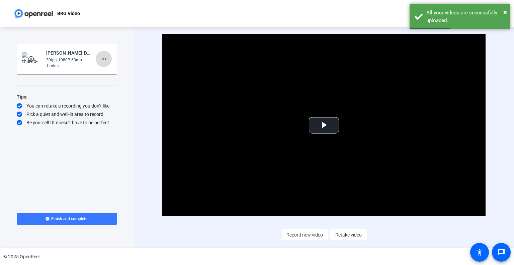
click at [102, 63] on mat-icon "more_horiz" at bounding box center [104, 59] width 8 height 8
click at [113, 69] on span "Delete clip" at bounding box center [114, 73] width 27 height 8
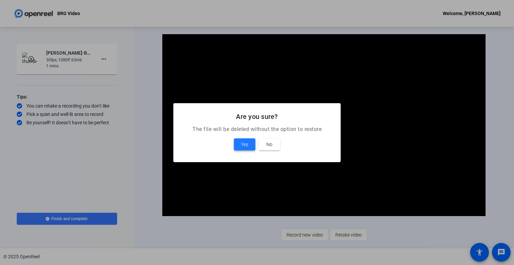
click at [242, 145] on span "Yes" at bounding box center [244, 144] width 7 height 8
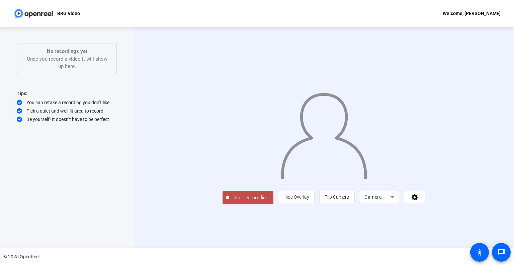
click at [229, 201] on span "Start Recording" at bounding box center [251, 198] width 44 height 8
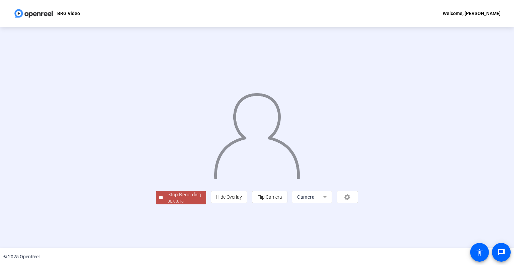
click at [168, 198] on div "Stop Recording" at bounding box center [184, 195] width 33 height 8
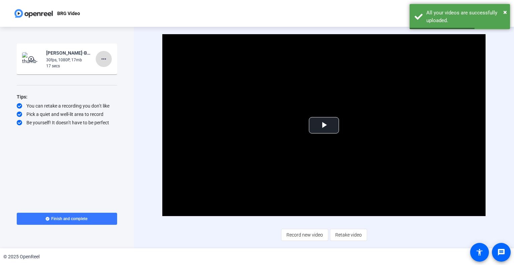
click at [107, 58] on mat-icon "more_horiz" at bounding box center [104, 59] width 8 height 8
click at [114, 72] on span "Delete clip" at bounding box center [114, 73] width 27 height 8
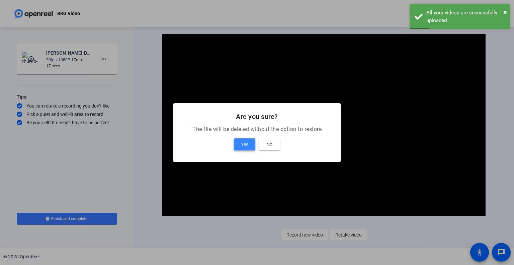
click at [237, 143] on span at bounding box center [244, 144] width 21 height 16
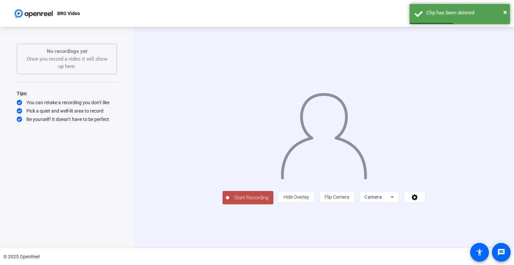
click at [229, 201] on span "Start Recording" at bounding box center [251, 198] width 44 height 8
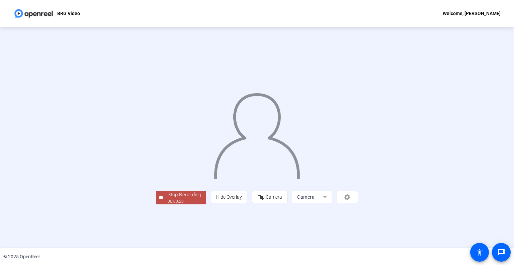
click at [168, 204] on div "00:00:28" at bounding box center [184, 201] width 33 height 6
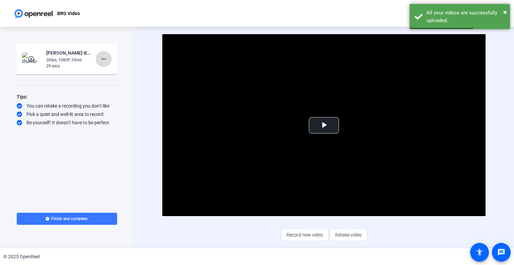
click at [107, 59] on mat-icon "more_horiz" at bounding box center [104, 59] width 8 height 8
click at [111, 69] on span "Delete clip" at bounding box center [114, 73] width 27 height 8
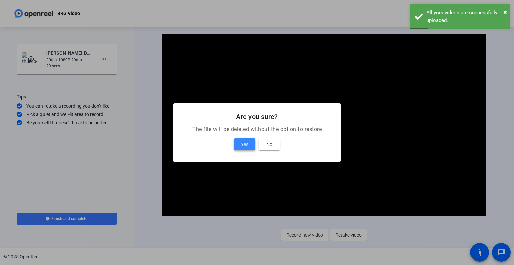
click at [241, 145] on span "Yes" at bounding box center [244, 144] width 7 height 8
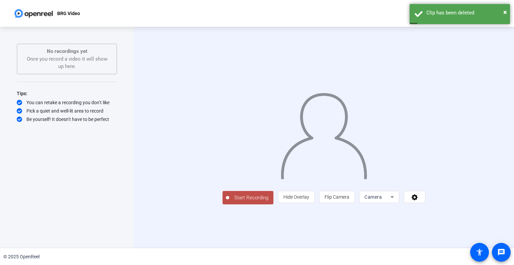
click at [229, 201] on span "Start Recording" at bounding box center [251, 198] width 44 height 8
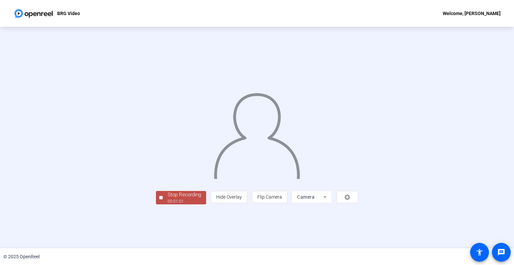
drag, startPoint x: 90, startPoint y: 242, endPoint x: 94, endPoint y: 242, distance: 3.7
click at [168, 198] on div "Stop Recording" at bounding box center [184, 195] width 33 height 8
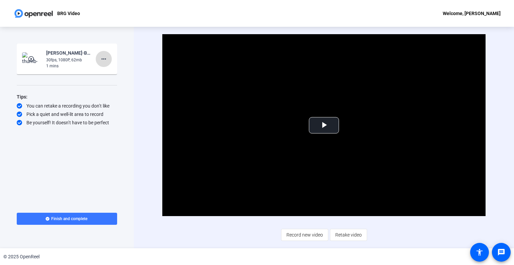
click at [106, 61] on mat-icon "more_horiz" at bounding box center [104, 59] width 8 height 8
click at [120, 72] on span "Delete clip" at bounding box center [114, 73] width 27 height 8
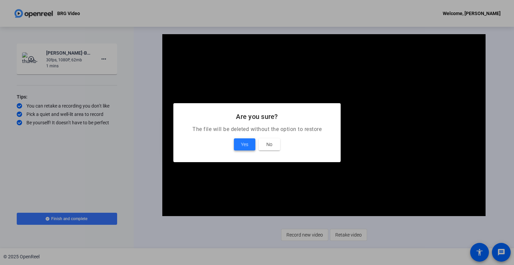
click at [250, 151] on span at bounding box center [244, 144] width 21 height 16
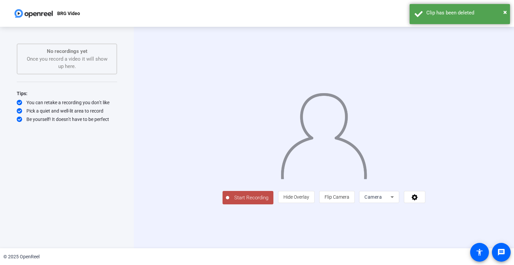
click at [229, 201] on span "Start Recording" at bounding box center [251, 198] width 44 height 8
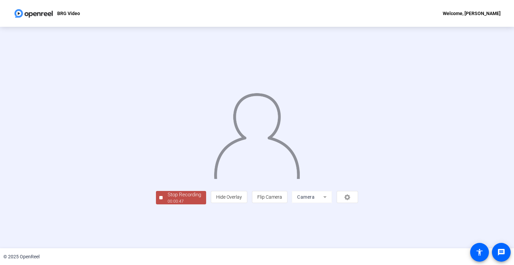
click at [89, 248] on div "© 2025 OpenReel" at bounding box center [257, 256] width 514 height 17
click at [168, 198] on div "Stop Recording" at bounding box center [184, 195] width 33 height 8
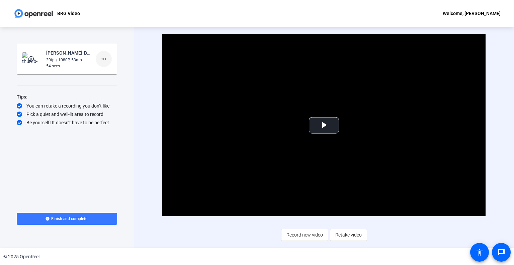
click at [106, 58] on mat-icon "more_horiz" at bounding box center [104, 59] width 8 height 8
click at [115, 74] on span "Delete clip" at bounding box center [114, 73] width 27 height 8
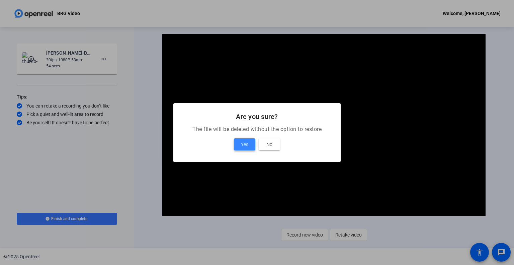
click at [246, 140] on span "Yes" at bounding box center [244, 144] width 7 height 8
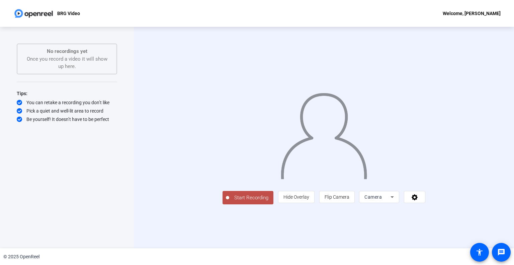
click at [229, 201] on span "Start Recording" at bounding box center [251, 198] width 44 height 8
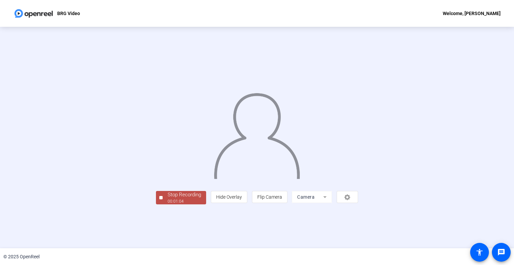
click at [168, 204] on div "00:01:04" at bounding box center [184, 201] width 33 height 6
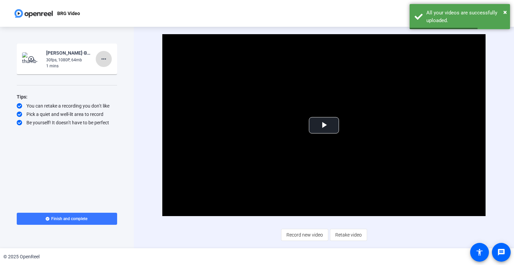
click at [104, 61] on mat-icon "more_horiz" at bounding box center [104, 59] width 8 height 8
click at [115, 71] on span "Delete clip" at bounding box center [114, 73] width 27 height 8
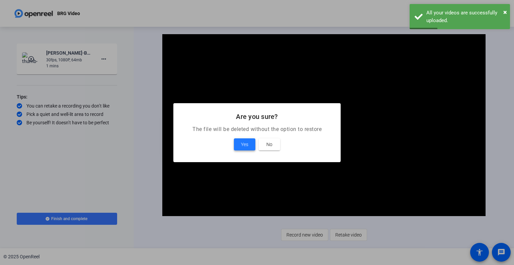
click at [237, 148] on span at bounding box center [244, 144] width 21 height 16
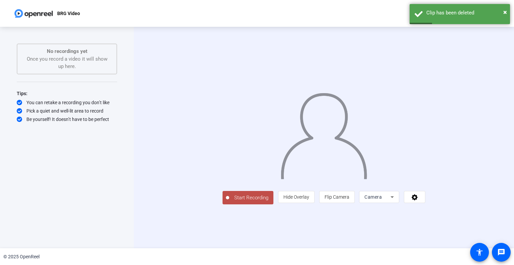
click at [229, 201] on span "Start Recording" at bounding box center [251, 198] width 44 height 8
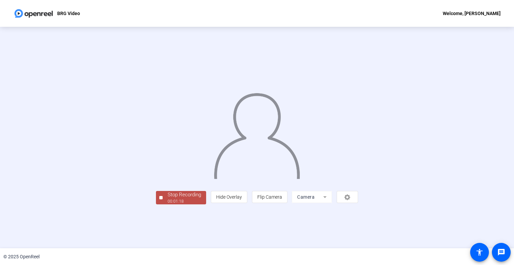
click at [168, 198] on div "Stop Recording" at bounding box center [184, 195] width 33 height 8
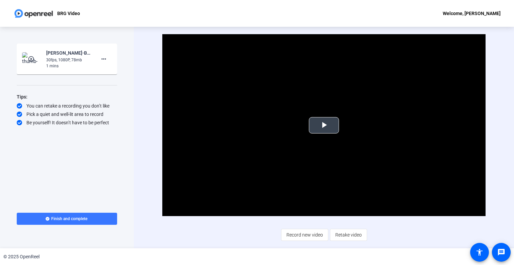
click at [324, 125] on span "Video Player" at bounding box center [324, 125] width 0 height 0
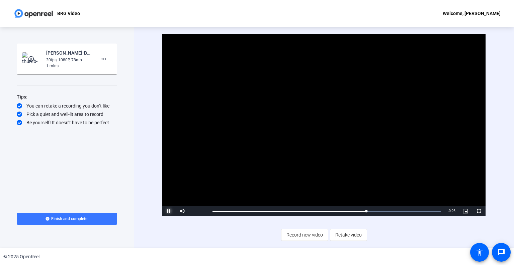
drag, startPoint x: 170, startPoint y: 211, endPoint x: 173, endPoint y: 200, distance: 11.4
click at [170, 211] on span "Video Player" at bounding box center [168, 211] width 13 height 0
click at [107, 59] on mat-icon "more_horiz" at bounding box center [104, 59] width 8 height 8
click at [113, 72] on span "Delete clip" at bounding box center [114, 73] width 27 height 8
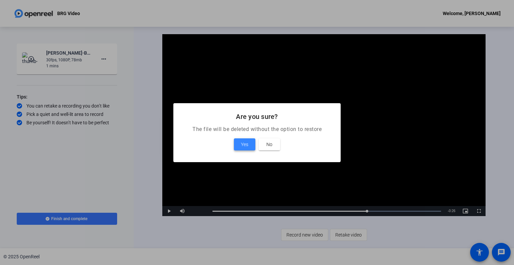
drag, startPoint x: 243, startPoint y: 140, endPoint x: 251, endPoint y: 151, distance: 13.9
click at [243, 139] on span at bounding box center [244, 144] width 21 height 16
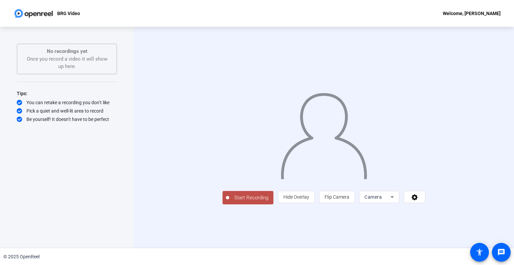
click at [229, 201] on span "Start Recording" at bounding box center [251, 198] width 44 height 8
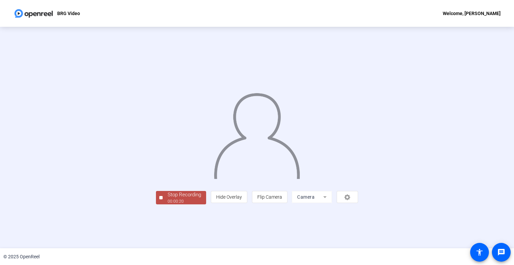
click at [168, 204] on div "00:00:20" at bounding box center [184, 201] width 33 height 6
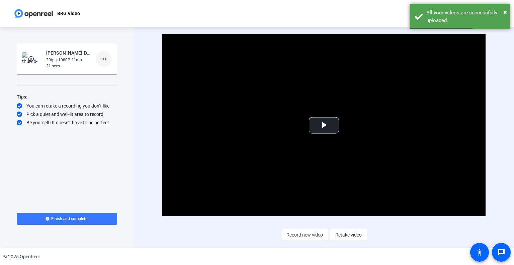
click at [104, 58] on mat-icon "more_horiz" at bounding box center [104, 59] width 8 height 8
click at [120, 71] on span "Delete clip" at bounding box center [114, 73] width 27 height 8
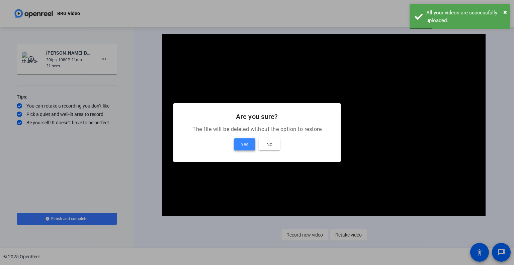
click at [244, 148] on span at bounding box center [244, 144] width 21 height 16
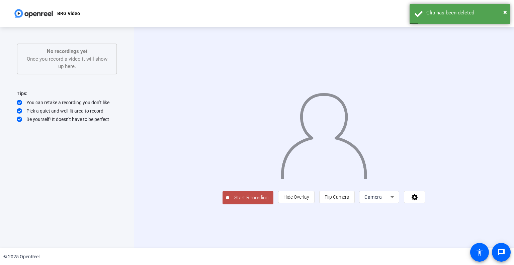
click at [229, 201] on span "Start Recording" at bounding box center [251, 198] width 44 height 8
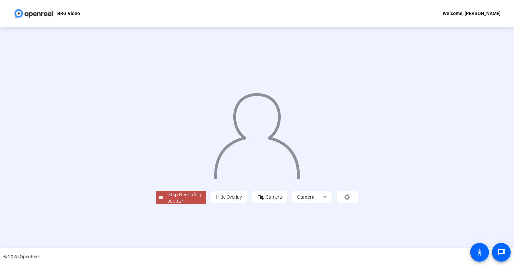
click at [168, 198] on div "Stop Recording" at bounding box center [184, 195] width 33 height 8
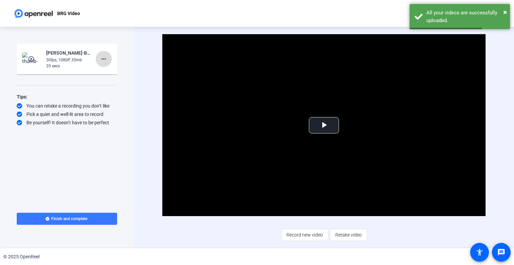
click at [106, 57] on mat-icon "more_horiz" at bounding box center [104, 59] width 8 height 8
click at [111, 72] on span "Delete clip" at bounding box center [114, 73] width 27 height 8
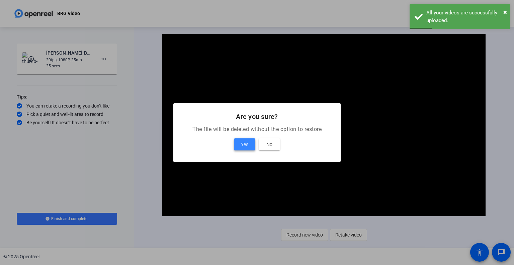
click at [243, 141] on span "Yes" at bounding box center [244, 144] width 7 height 8
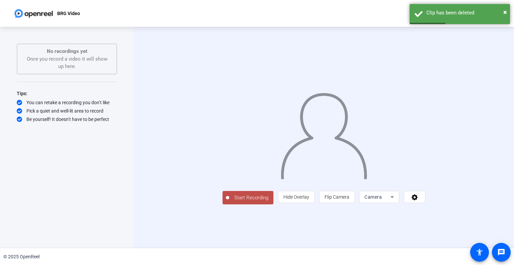
click at [229, 201] on span "Start Recording" at bounding box center [251, 198] width 44 height 8
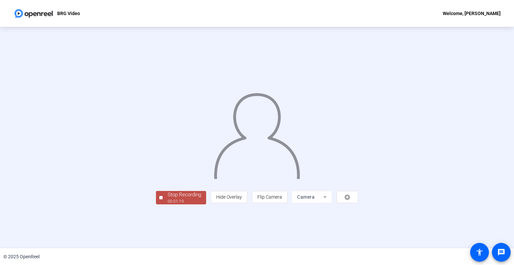
click at [168, 198] on div "Stop Recording" at bounding box center [184, 195] width 33 height 8
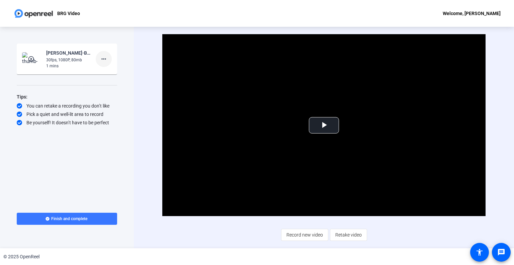
click at [103, 61] on mat-icon "more_horiz" at bounding box center [104, 59] width 8 height 8
click at [116, 74] on span "Delete clip" at bounding box center [114, 73] width 27 height 8
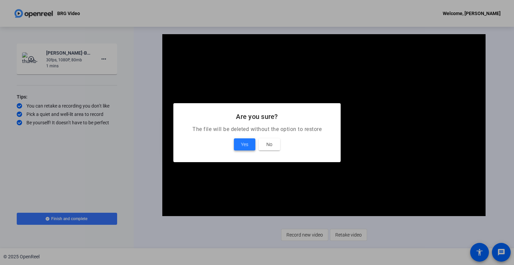
click at [243, 147] on span "Yes" at bounding box center [244, 144] width 7 height 8
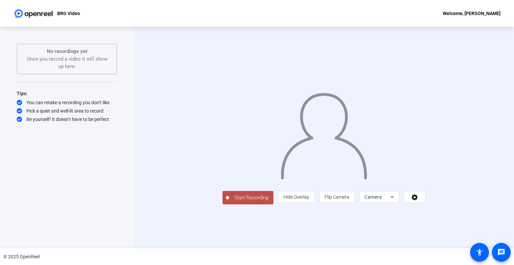
click at [229, 201] on span "Start Recording" at bounding box center [251, 198] width 44 height 8
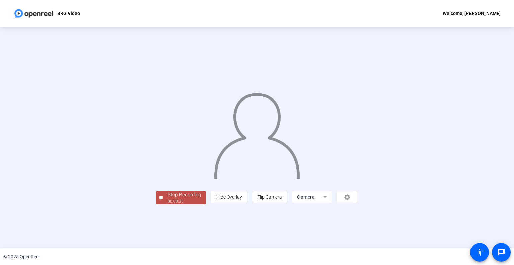
click at [163, 204] on span "Stop Recording 00:00:35" at bounding box center [184, 198] width 43 height 14
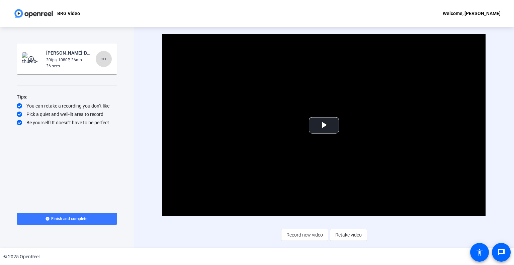
click at [106, 60] on mat-icon "more_horiz" at bounding box center [104, 59] width 8 height 8
click at [123, 71] on span "Delete clip" at bounding box center [114, 73] width 27 height 8
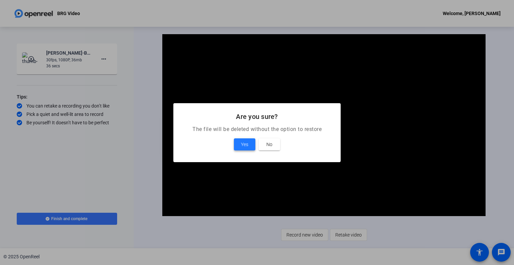
click at [244, 141] on span "Yes" at bounding box center [244, 144] width 7 height 8
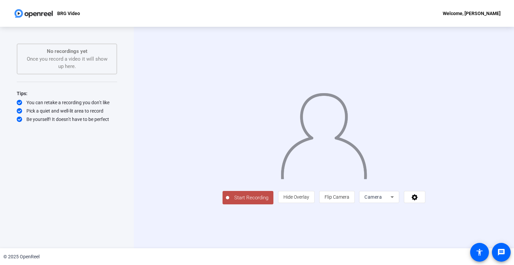
click at [229, 201] on span "Start Recording" at bounding box center [251, 198] width 44 height 8
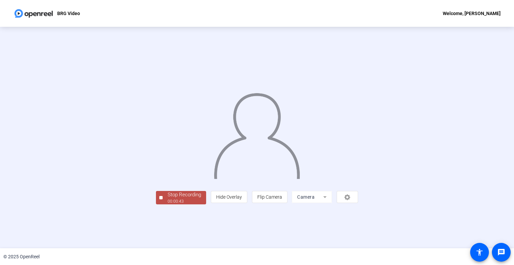
click at [168, 198] on div "Stop Recording" at bounding box center [184, 195] width 33 height 8
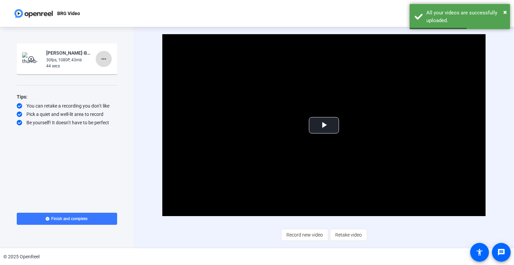
click at [102, 60] on mat-icon "more_horiz" at bounding box center [104, 59] width 8 height 8
click at [115, 72] on span "Delete clip" at bounding box center [114, 73] width 27 height 8
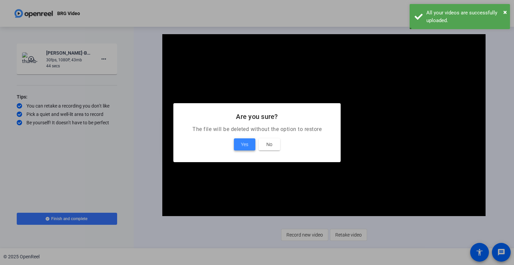
click at [241, 142] on span "Yes" at bounding box center [244, 144] width 7 height 8
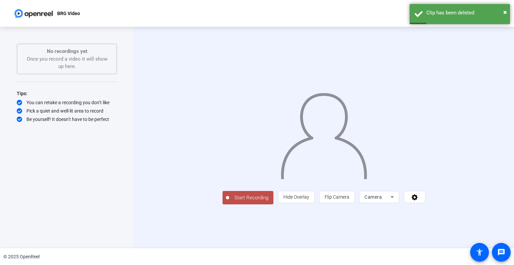
click at [229, 201] on span "Start Recording" at bounding box center [251, 198] width 44 height 8
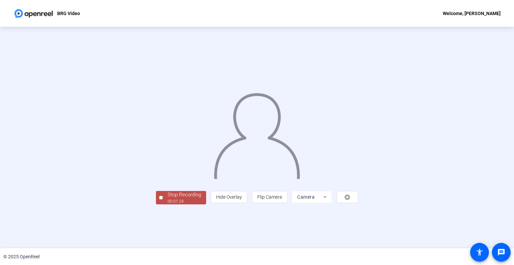
click at [168, 198] on div "Stop Recording" at bounding box center [184, 195] width 33 height 8
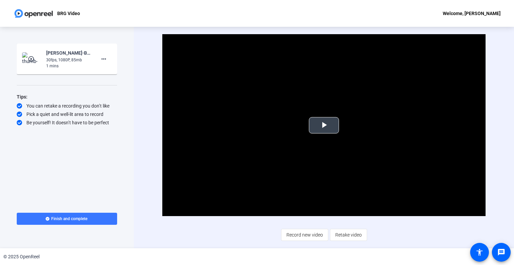
click at [324, 125] on span "Video Player" at bounding box center [324, 125] width 0 height 0
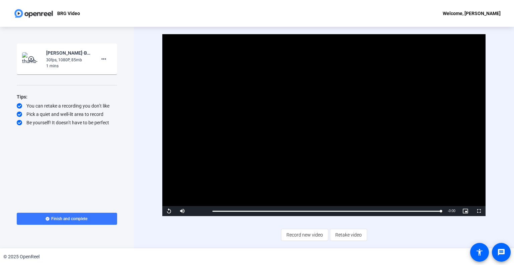
click at [269, 141] on video "Video Player" at bounding box center [323, 125] width 323 height 182
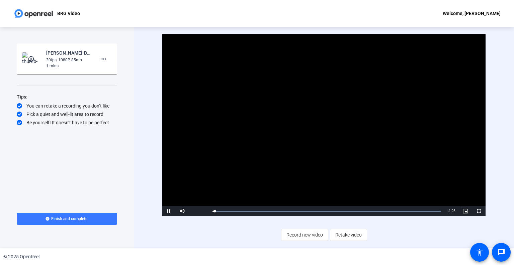
click at [258, 165] on video "Video Player" at bounding box center [323, 125] width 323 height 182
click at [168, 211] on span "Video Player" at bounding box center [168, 211] width 13 height 0
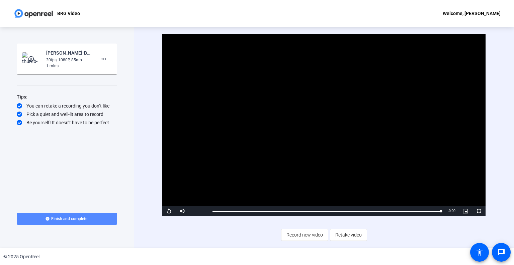
click at [61, 217] on span "Finish and complete" at bounding box center [69, 218] width 36 height 5
